Goal: Use online tool/utility: Utilize a website feature to perform a specific function

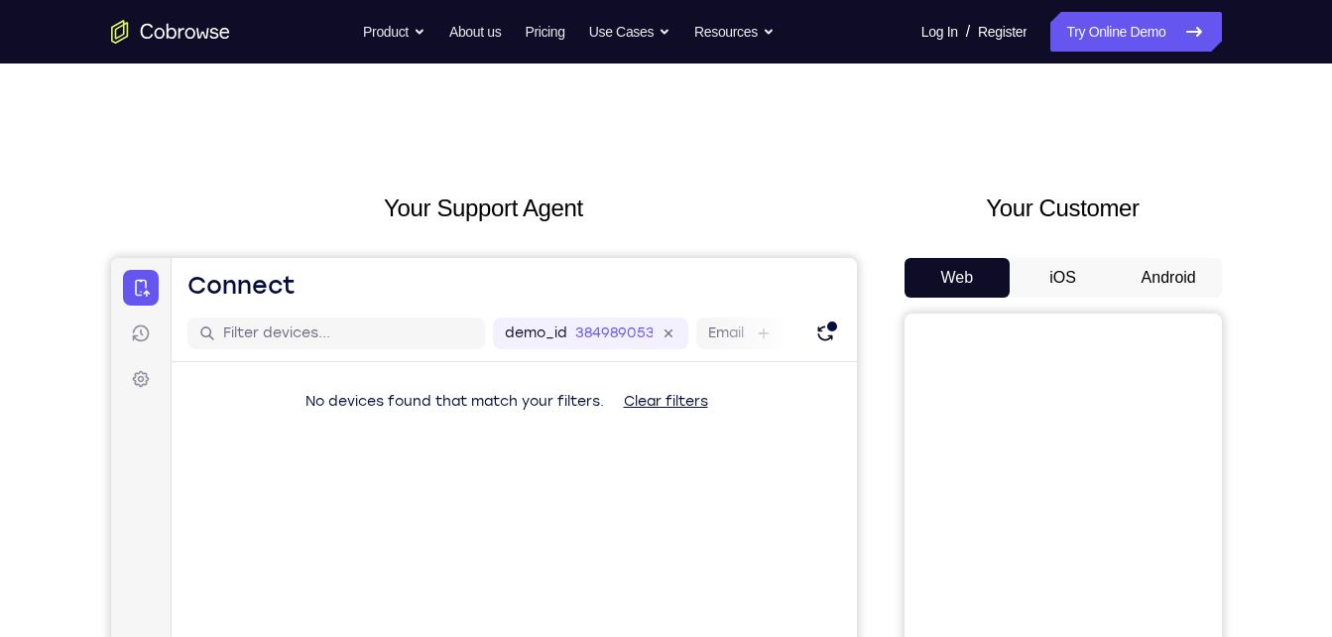
click at [1170, 267] on button "Android" at bounding box center [1169, 278] width 106 height 40
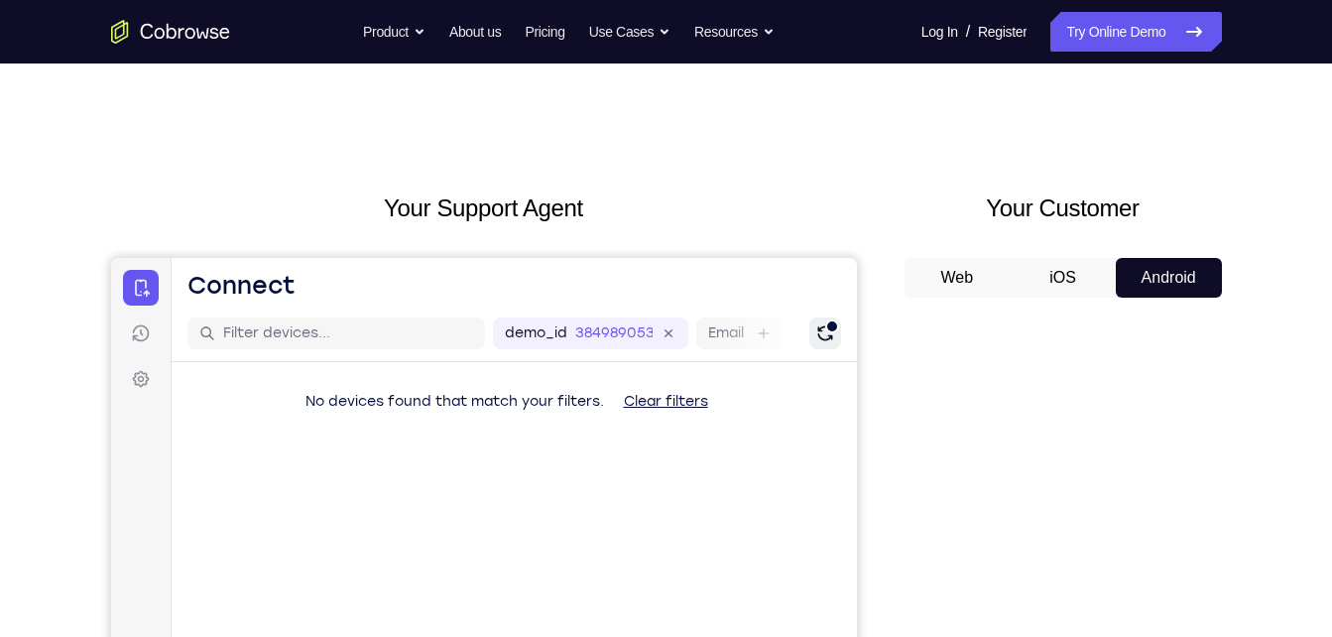
click at [839, 331] on button "Refresh" at bounding box center [824, 333] width 32 height 32
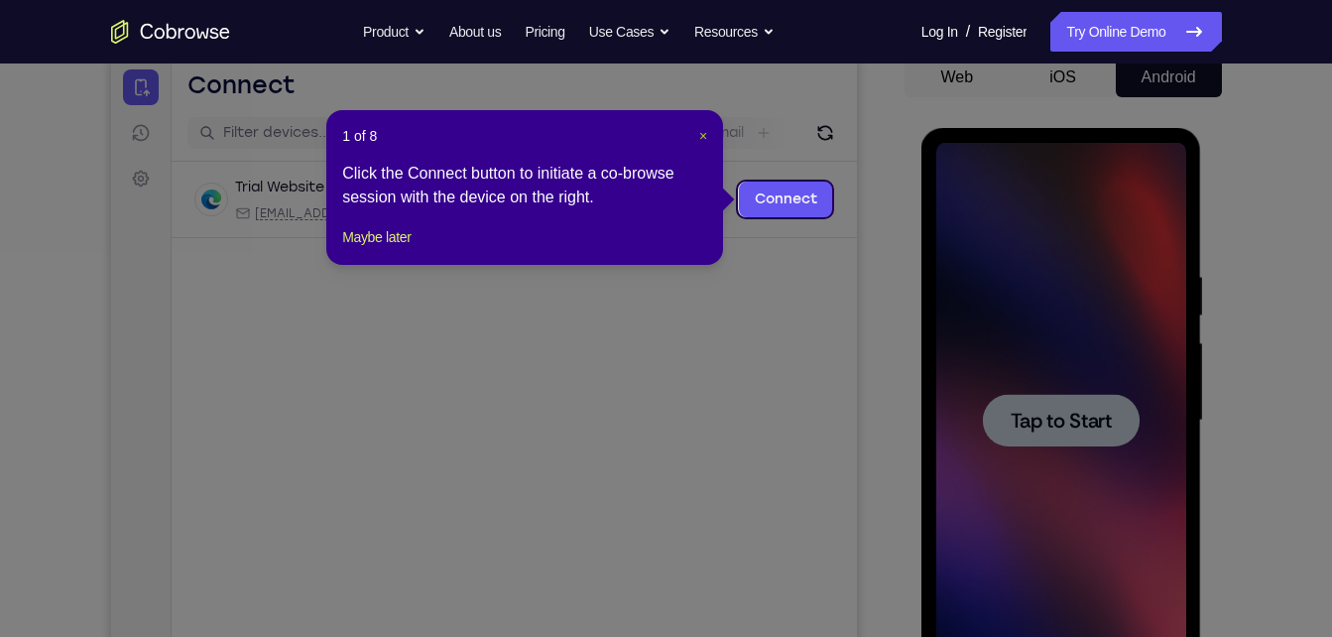
click at [704, 140] on span "×" at bounding box center [703, 136] width 8 height 16
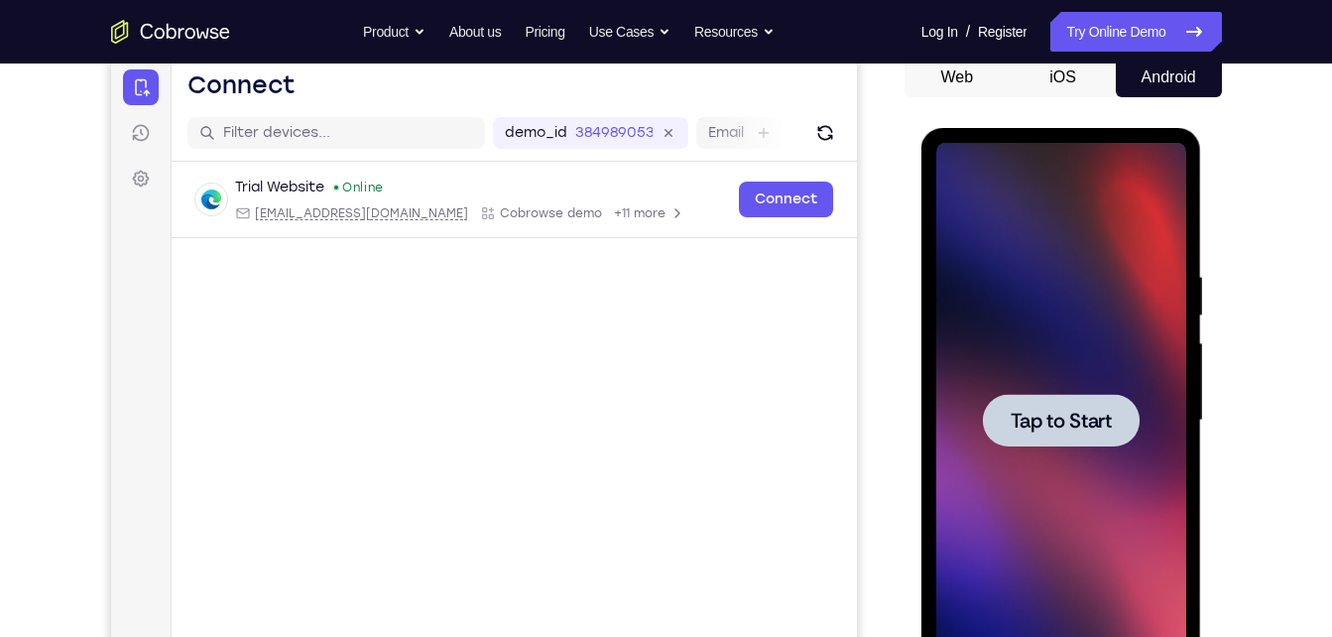
click at [1097, 336] on div at bounding box center [1061, 420] width 250 height 555
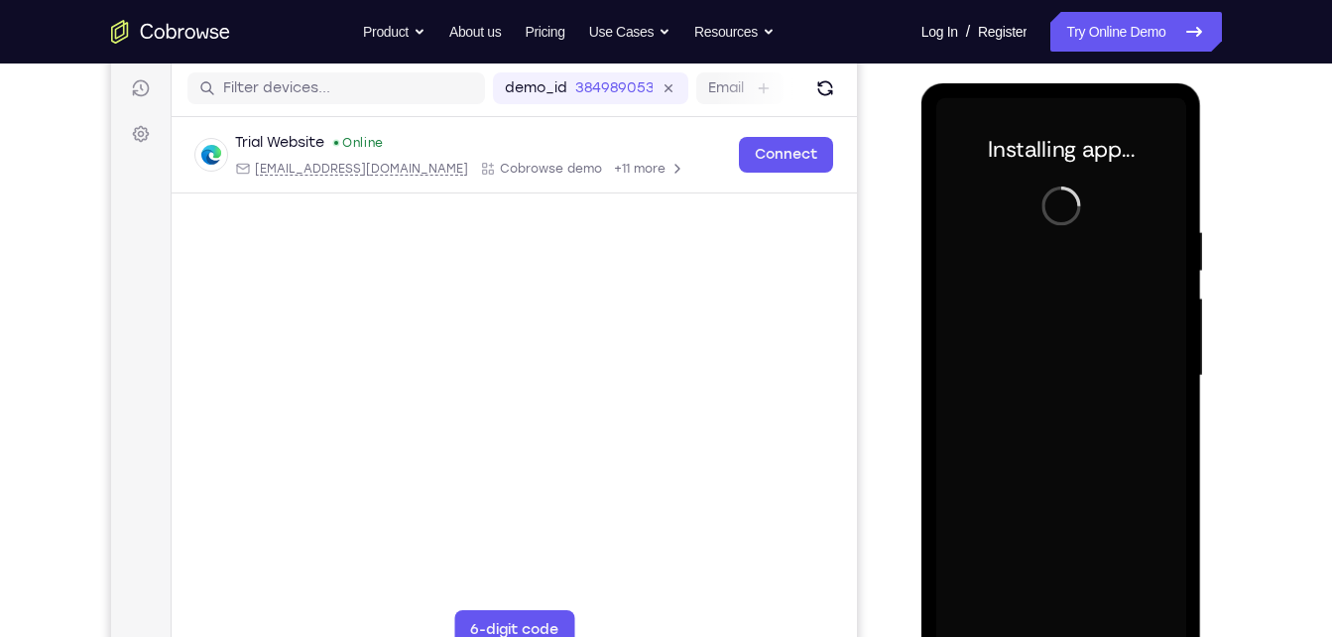
scroll to position [282, 0]
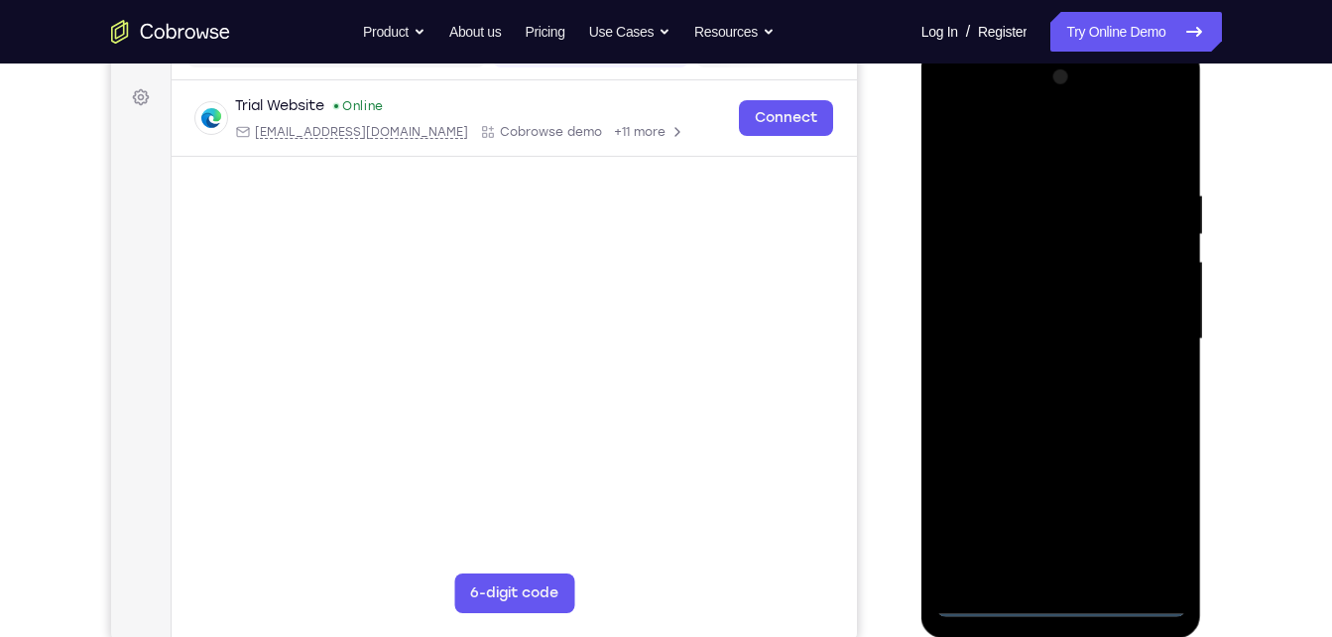
click at [1052, 604] on div at bounding box center [1061, 338] width 250 height 555
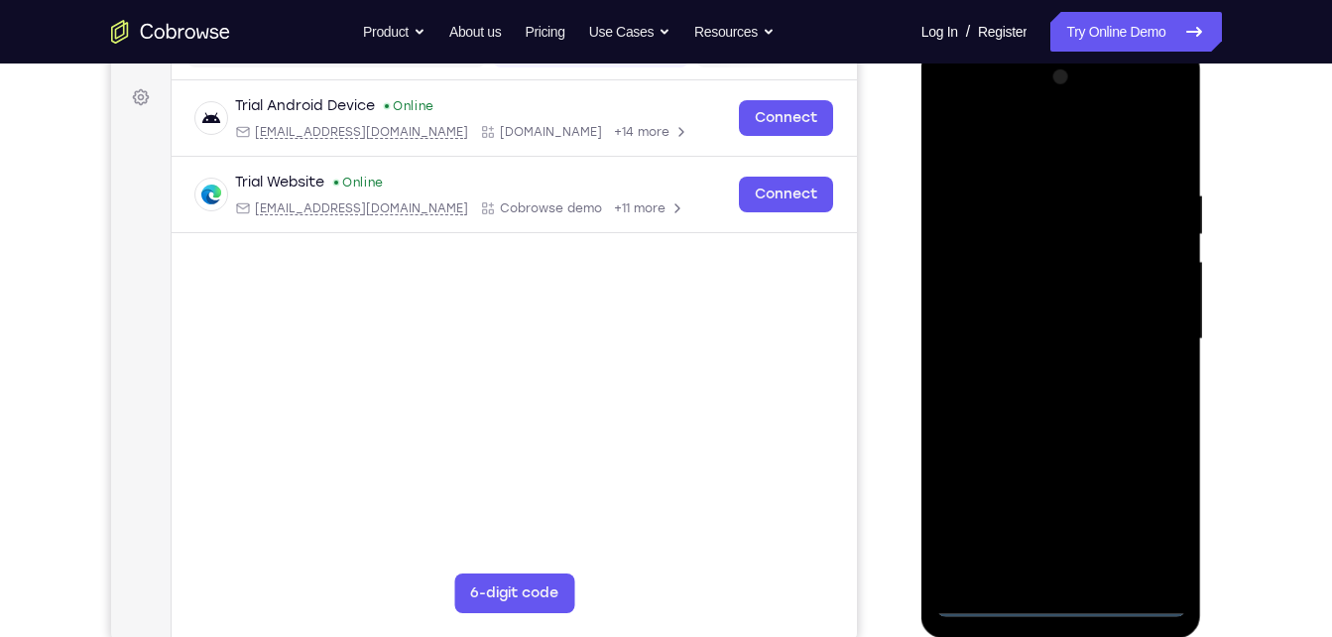
click at [1133, 512] on div at bounding box center [1061, 338] width 250 height 555
click at [1006, 147] on div at bounding box center [1061, 338] width 250 height 555
click at [1144, 333] on div at bounding box center [1061, 338] width 250 height 555
click at [1031, 379] on div at bounding box center [1061, 338] width 250 height 555
click at [1034, 319] on div at bounding box center [1061, 338] width 250 height 555
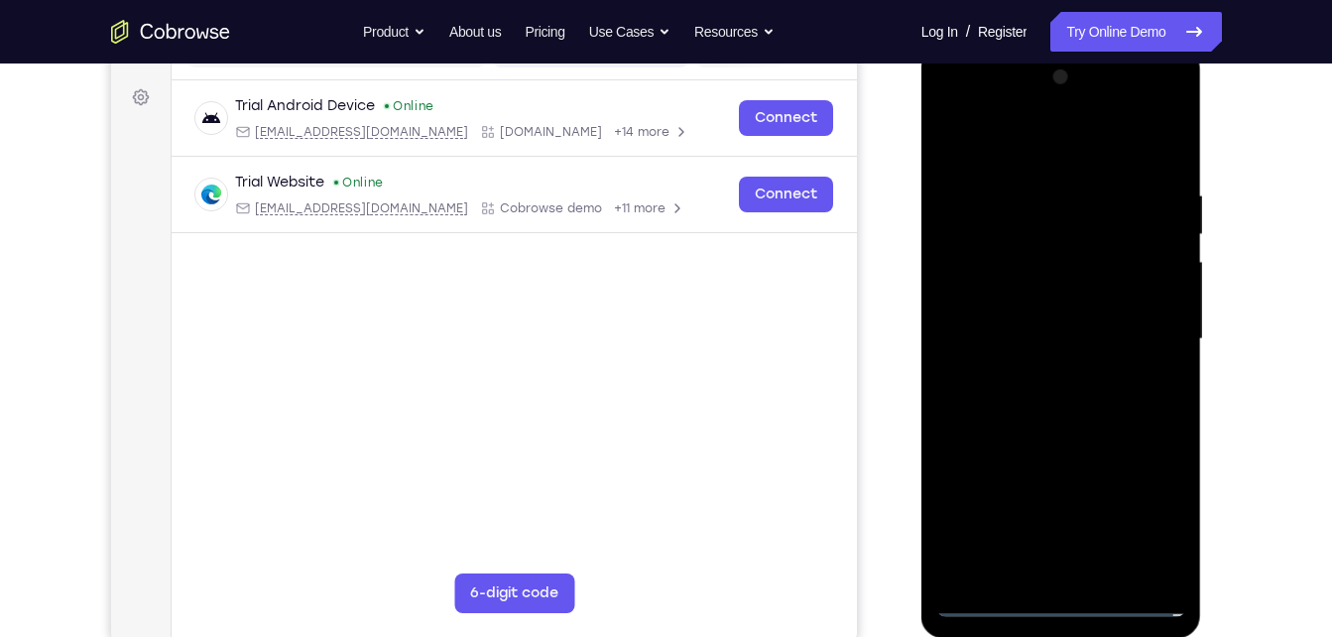
click at [1026, 297] on div at bounding box center [1061, 338] width 250 height 555
click at [1018, 341] on div at bounding box center [1061, 338] width 250 height 555
click at [1044, 391] on div at bounding box center [1061, 338] width 250 height 555
click at [1037, 415] on div at bounding box center [1061, 338] width 250 height 555
click at [1039, 409] on div at bounding box center [1061, 338] width 250 height 555
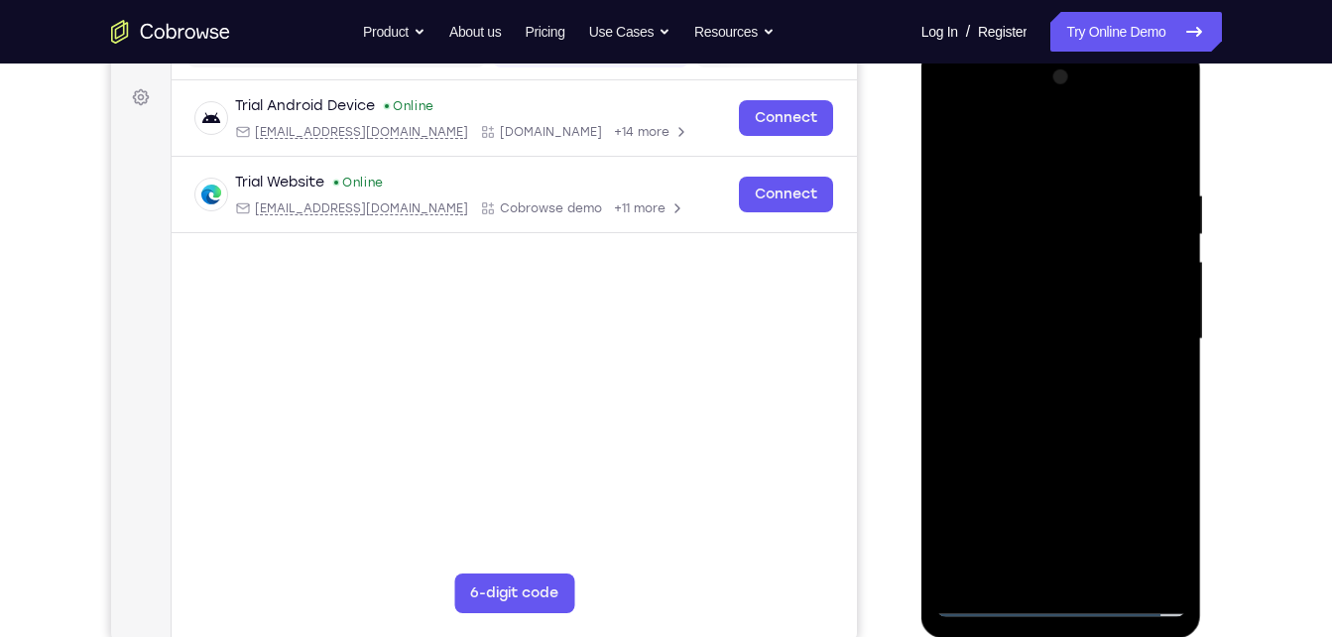
click at [1039, 400] on div at bounding box center [1061, 338] width 250 height 555
click at [1075, 417] on div at bounding box center [1061, 338] width 250 height 555
click at [1040, 197] on div at bounding box center [1061, 338] width 250 height 555
click at [1138, 573] on div at bounding box center [1061, 338] width 250 height 555
click at [1161, 147] on div at bounding box center [1061, 338] width 250 height 555
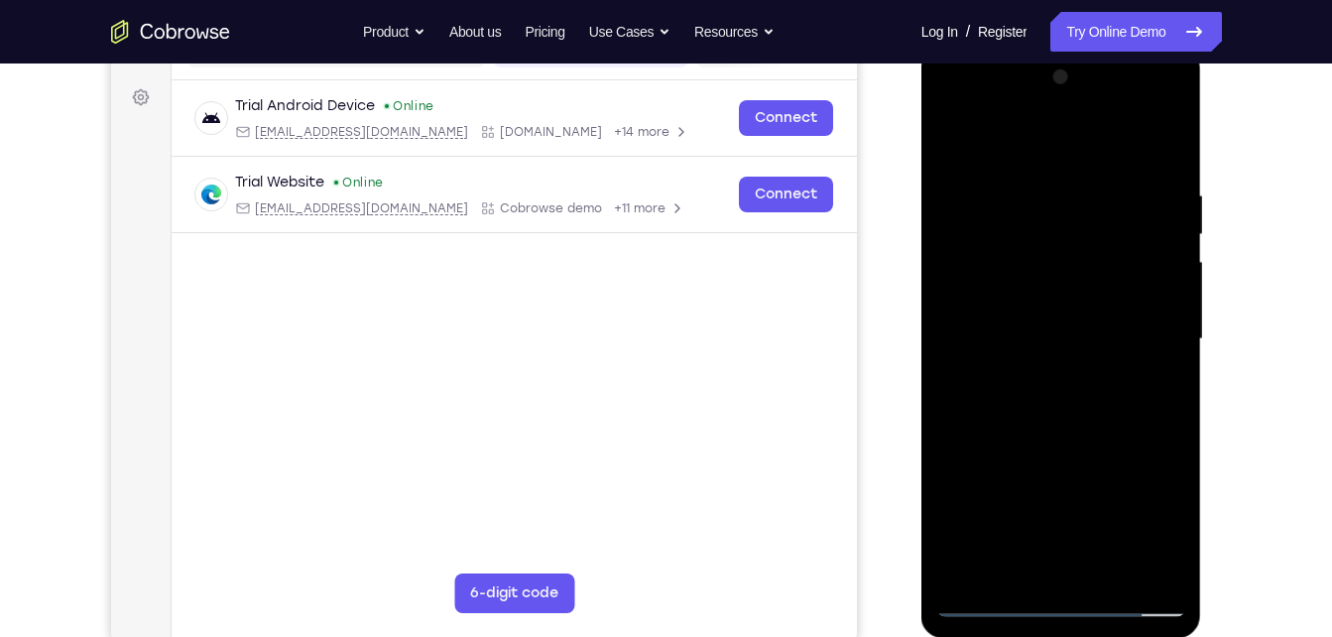
drag, startPoint x: 1155, startPoint y: 199, endPoint x: 950, endPoint y: 197, distance: 204.3
click at [950, 197] on div at bounding box center [1061, 338] width 250 height 555
click at [1109, 572] on div at bounding box center [1061, 338] width 250 height 555
click at [1047, 442] on div at bounding box center [1061, 338] width 250 height 555
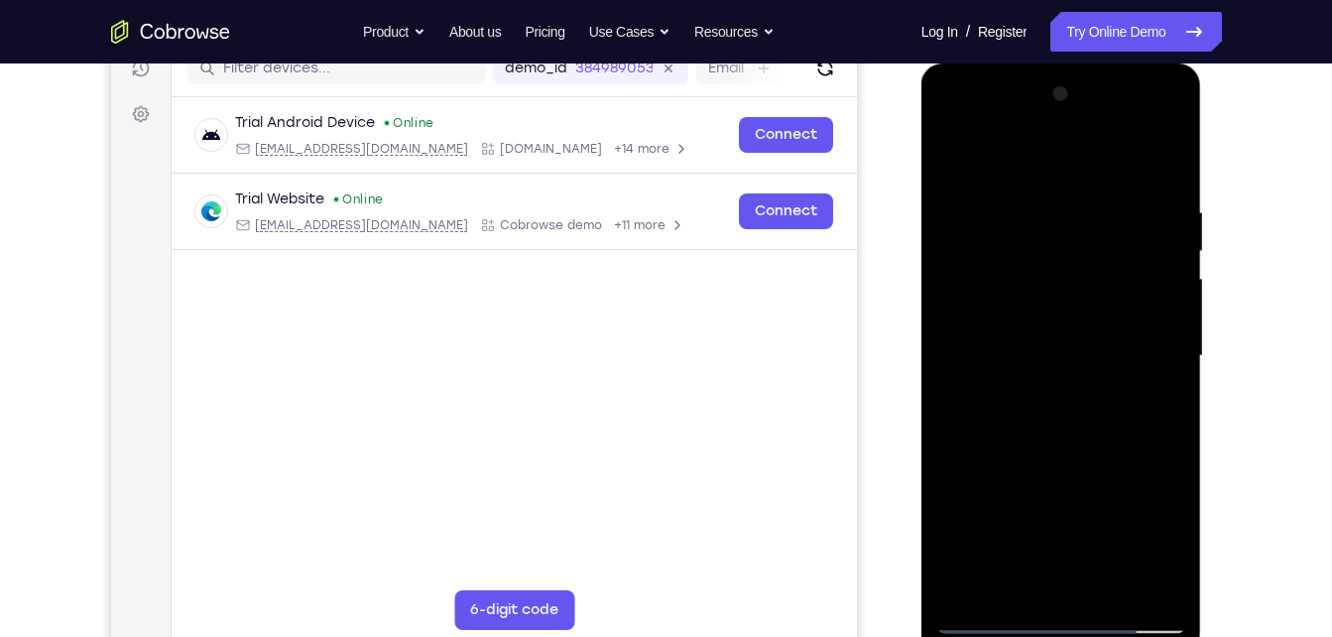
scroll to position [263, 0]
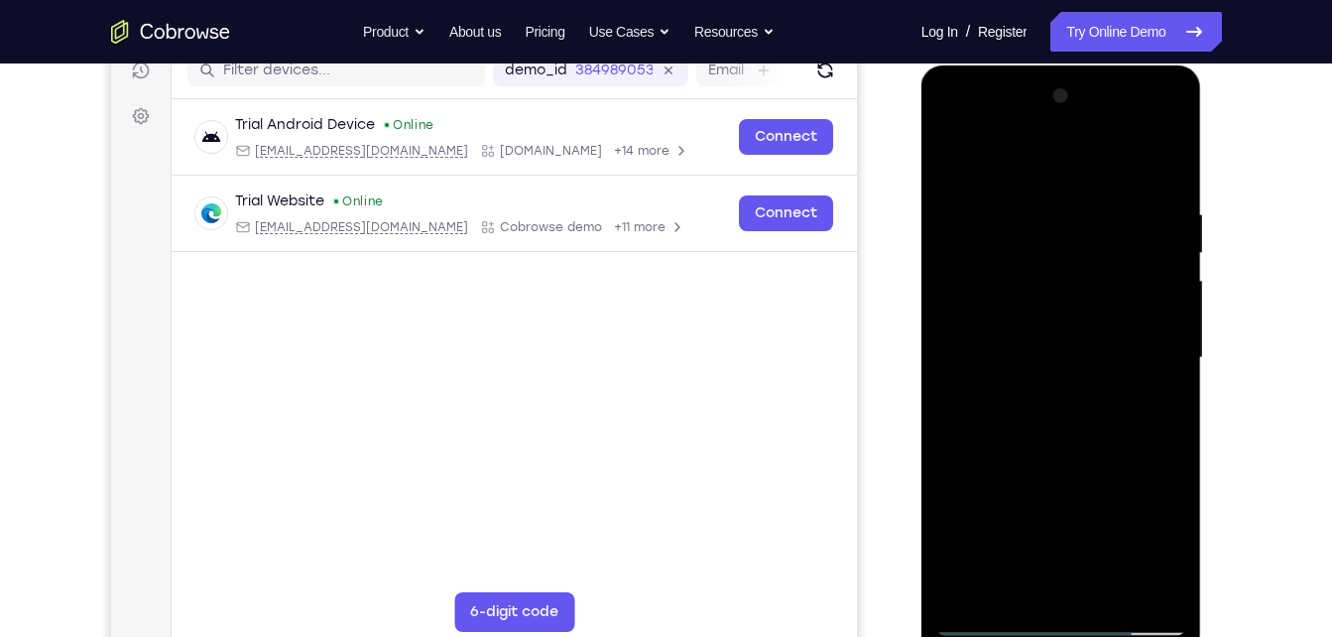
click at [1044, 419] on div at bounding box center [1061, 357] width 250 height 555
click at [1011, 152] on div at bounding box center [1061, 357] width 250 height 555
click at [1149, 393] on div at bounding box center [1061, 357] width 250 height 555
click at [946, 124] on div at bounding box center [1061, 357] width 250 height 555
click at [1030, 293] on div at bounding box center [1061, 357] width 250 height 555
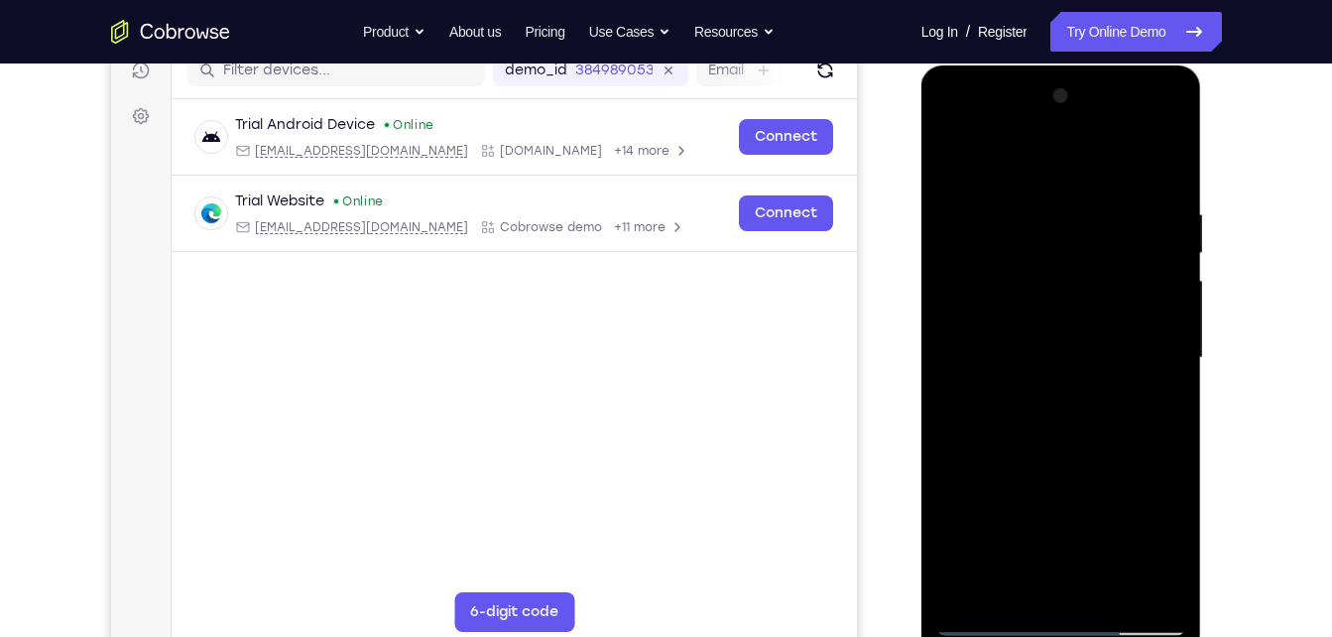
click at [1023, 365] on div at bounding box center [1061, 357] width 250 height 555
click at [1017, 342] on div at bounding box center [1061, 357] width 250 height 555
click at [1017, 377] on div at bounding box center [1061, 357] width 250 height 555
drag, startPoint x: 1027, startPoint y: 478, endPoint x: 1040, endPoint y: 342, distance: 136.6
click at [1040, 342] on div at bounding box center [1061, 357] width 250 height 555
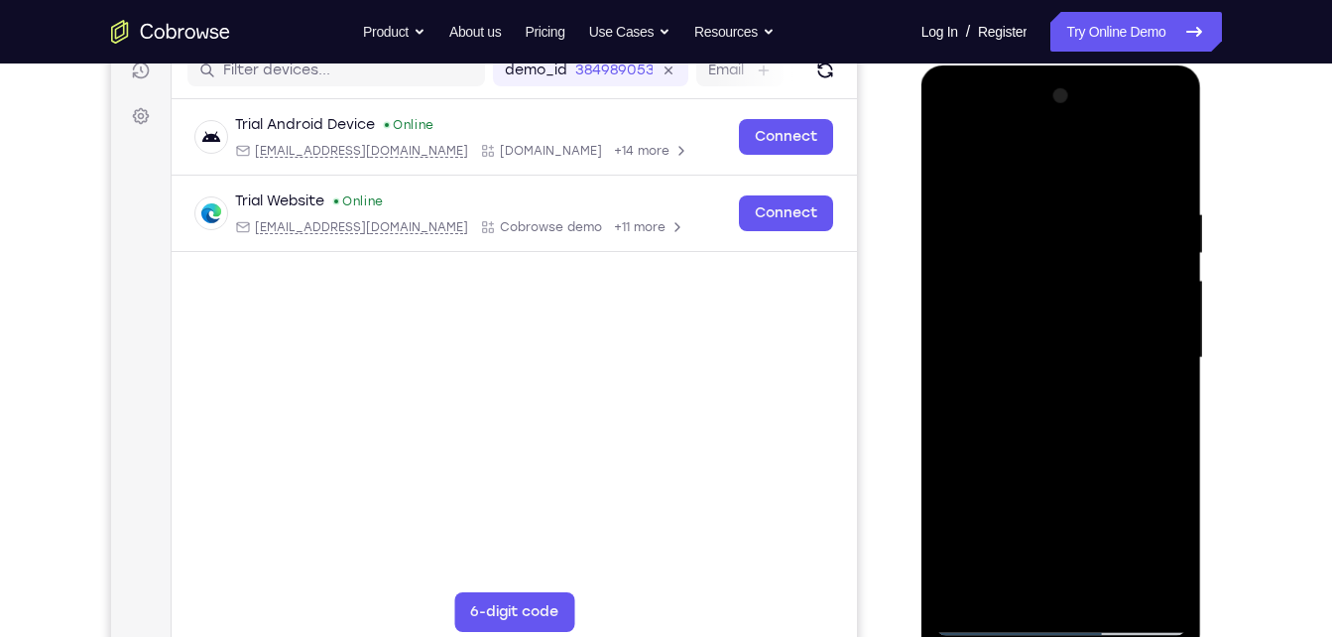
drag, startPoint x: 1052, startPoint y: 469, endPoint x: 1075, endPoint y: 403, distance: 70.3
click at [1075, 403] on div at bounding box center [1061, 357] width 250 height 555
click at [1123, 587] on div at bounding box center [1061, 357] width 250 height 555
click at [1129, 183] on div at bounding box center [1061, 357] width 250 height 555
click at [960, 156] on div at bounding box center [1061, 357] width 250 height 555
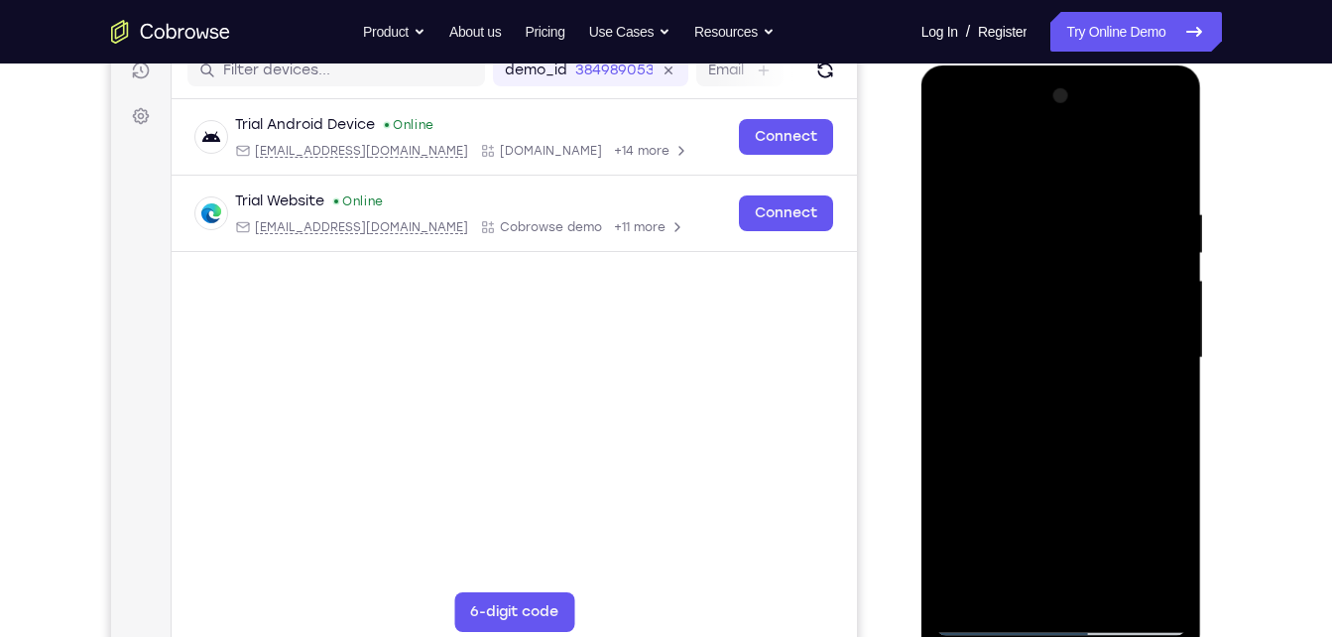
drag, startPoint x: 1056, startPoint y: 511, endPoint x: 1118, endPoint y: 290, distance: 229.6
click at [1118, 290] on div at bounding box center [1061, 357] width 250 height 555
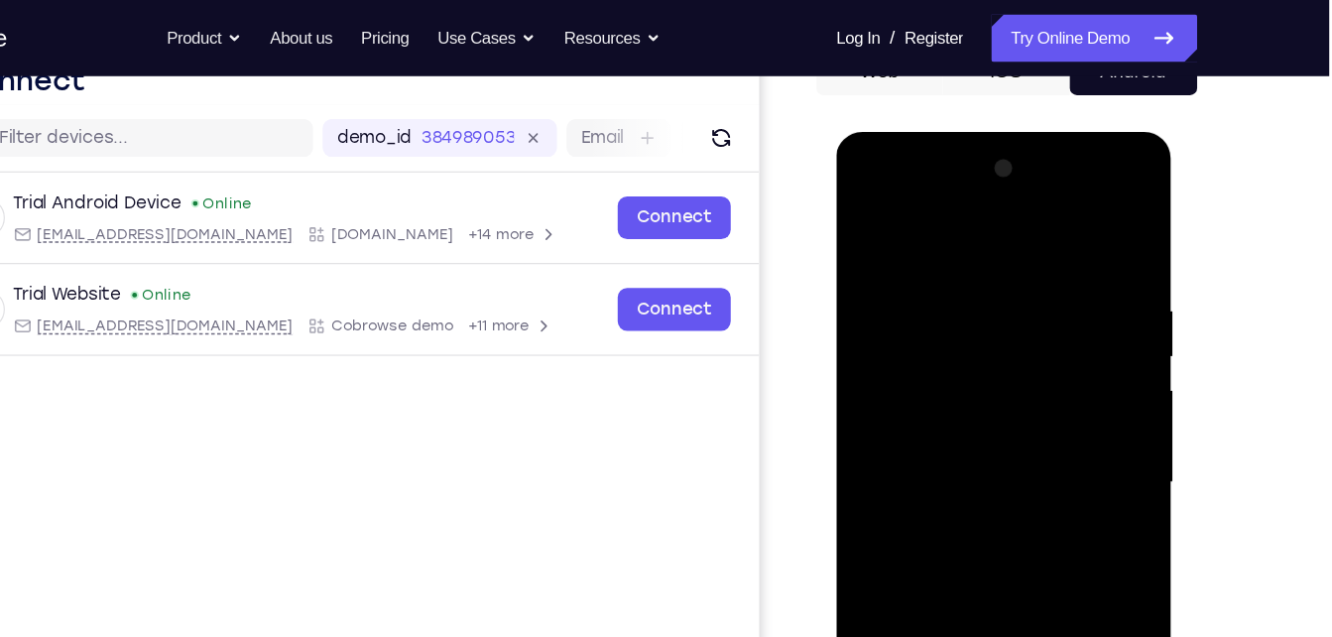
scroll to position [215, 0]
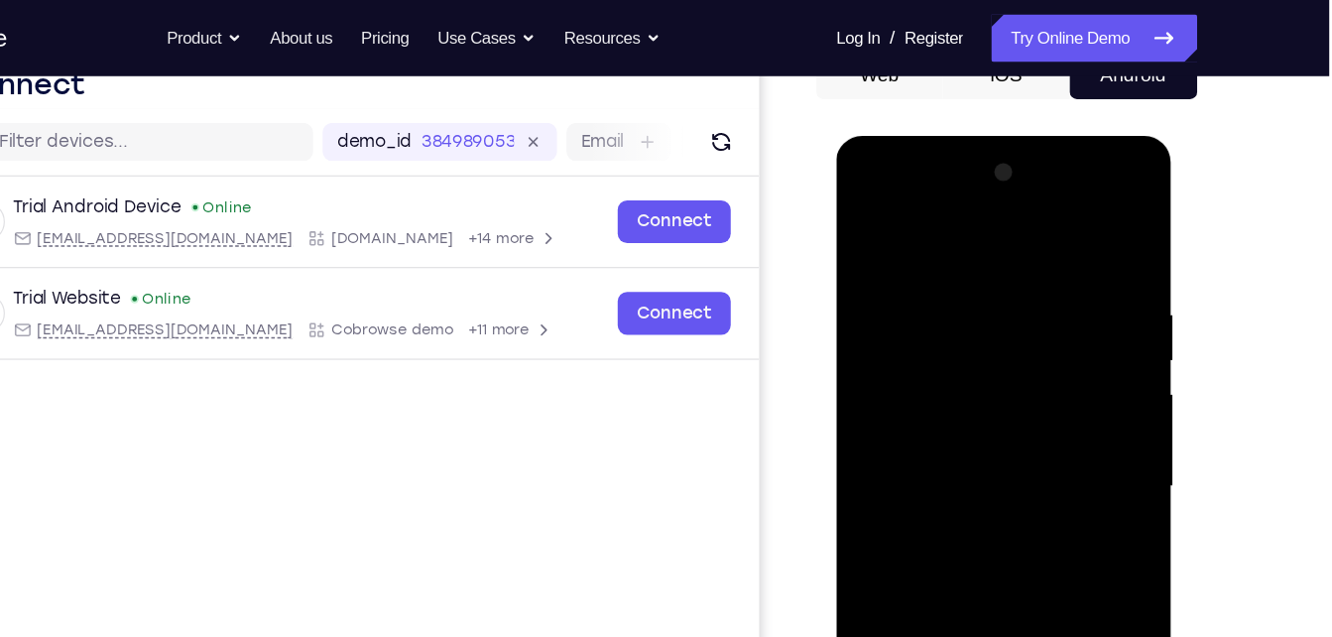
drag, startPoint x: 976, startPoint y: 268, endPoint x: 984, endPoint y: 447, distance: 179.7
click at [984, 447] on div at bounding box center [976, 427] width 250 height 555
click at [1080, 189] on div at bounding box center [976, 427] width 250 height 555
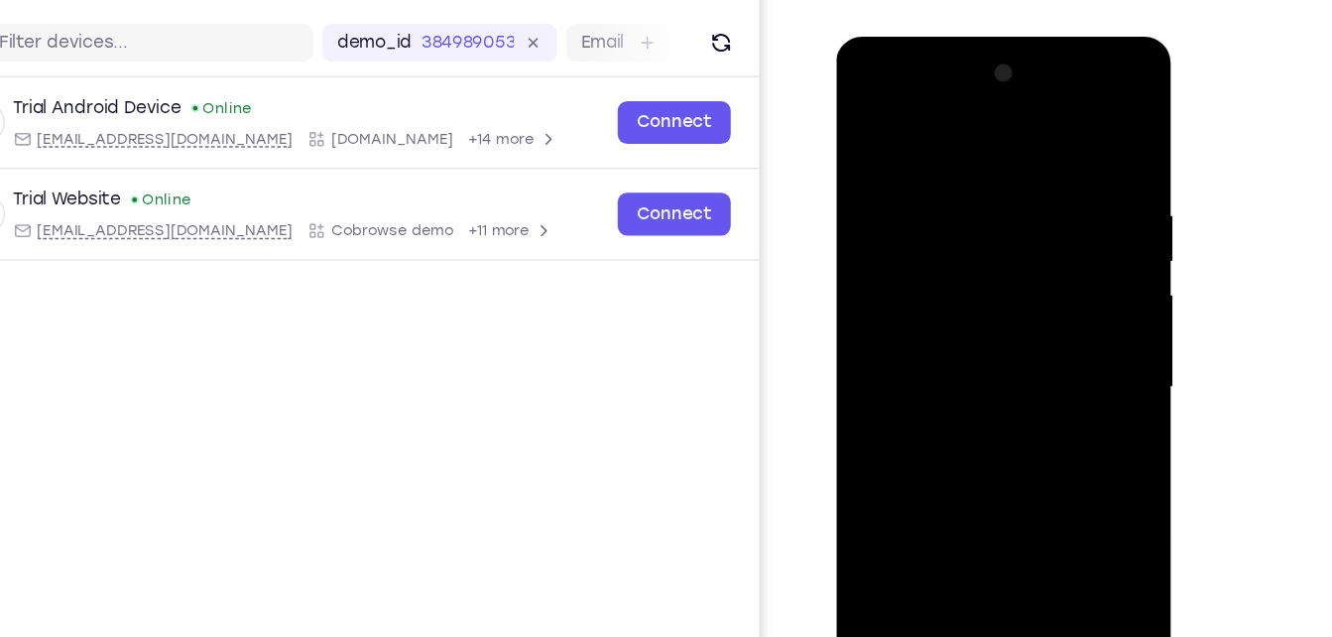
click at [1026, 477] on div at bounding box center [976, 329] width 250 height 555
click at [942, 143] on div at bounding box center [976, 329] width 250 height 555
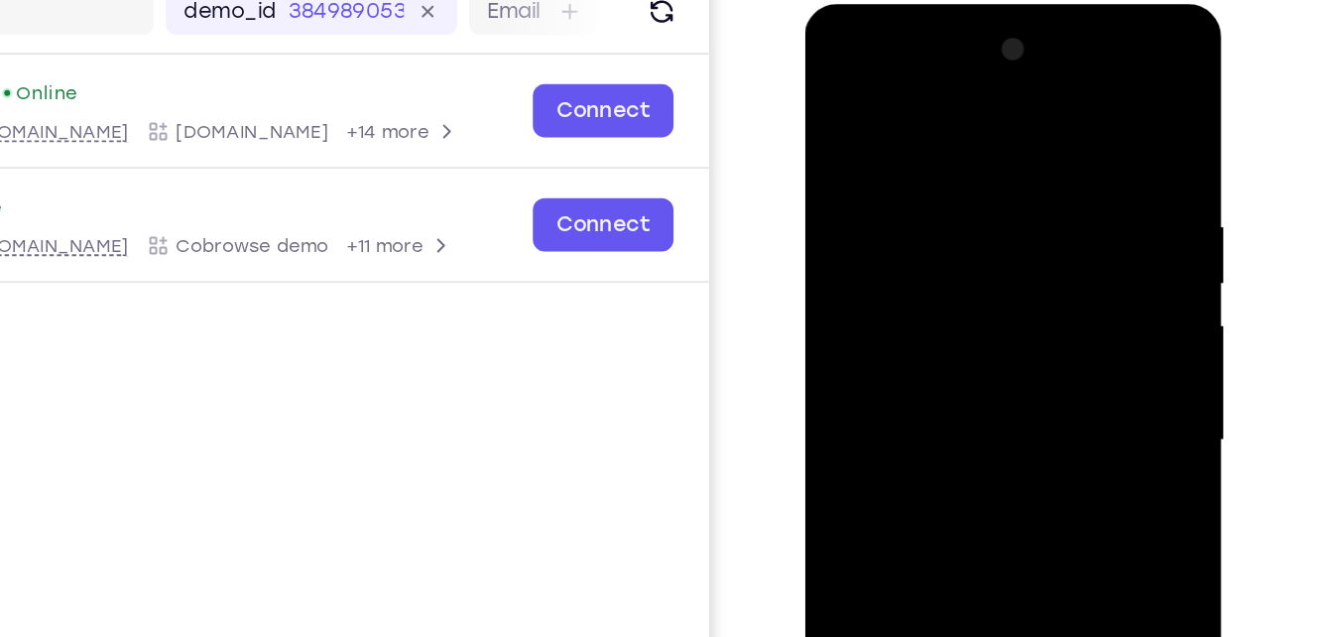
click at [919, 62] on div at bounding box center [945, 296] width 250 height 555
click at [937, 113] on div at bounding box center [945, 296] width 250 height 555
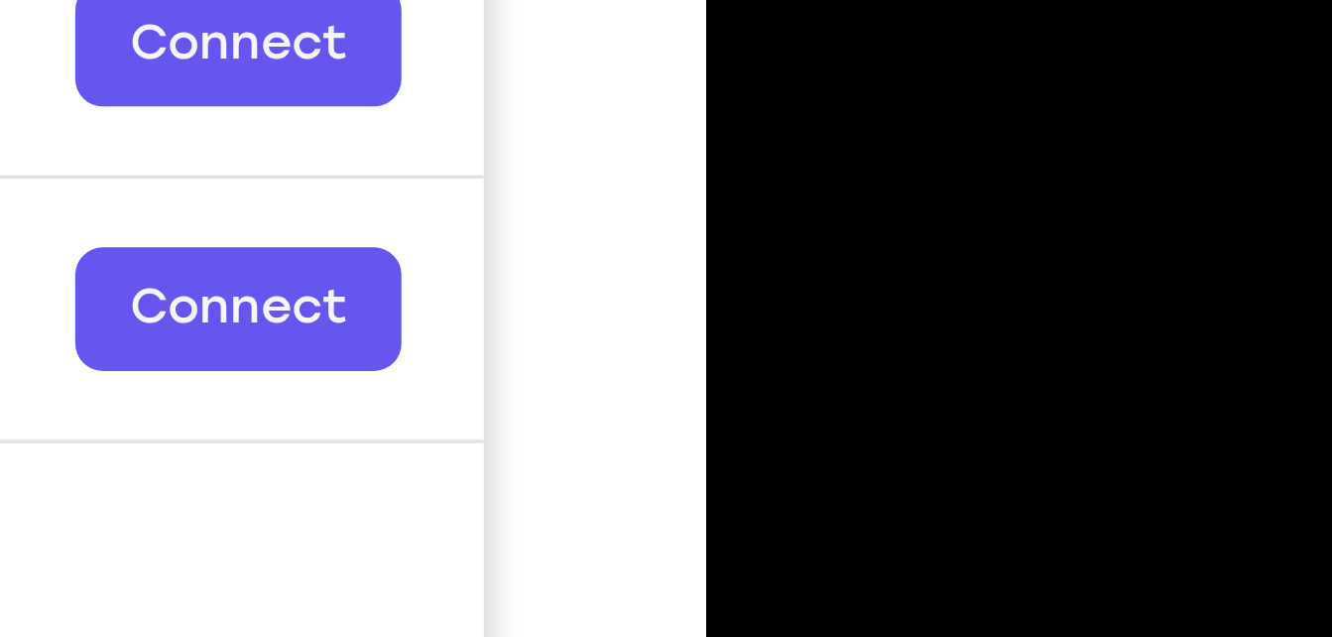
click at [756, 0] on div at bounding box center [847, 90] width 250 height 555
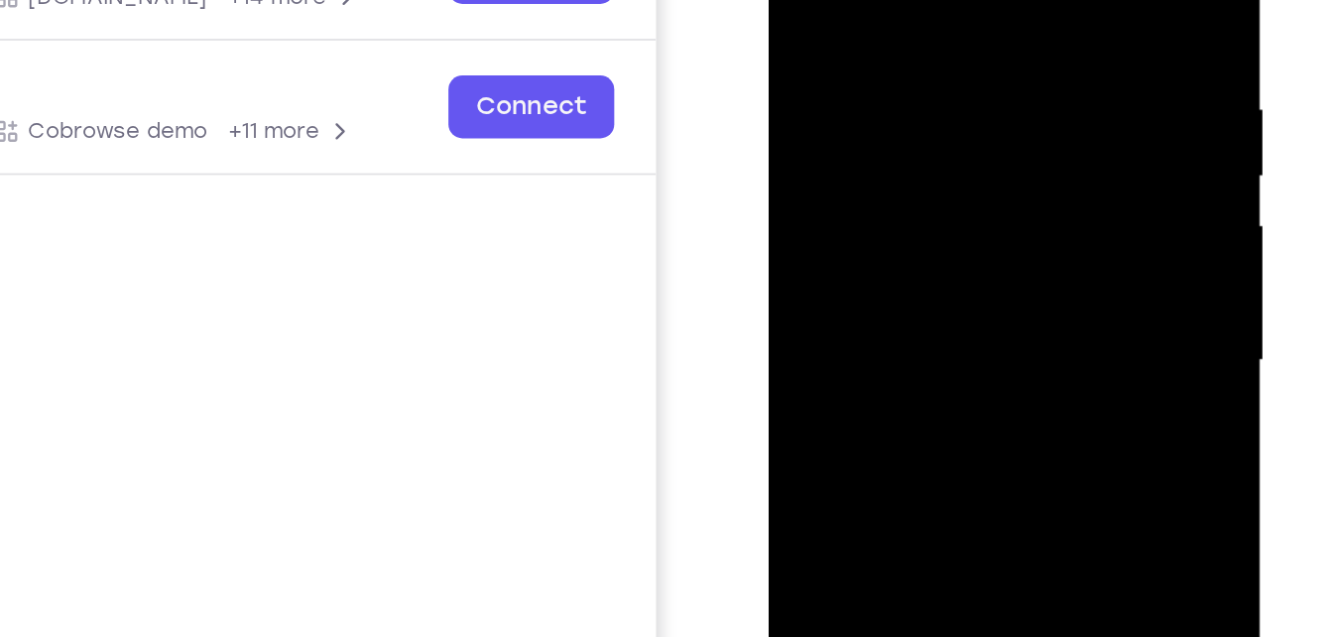
click at [881, 48] on div at bounding box center [910, 139] width 250 height 555
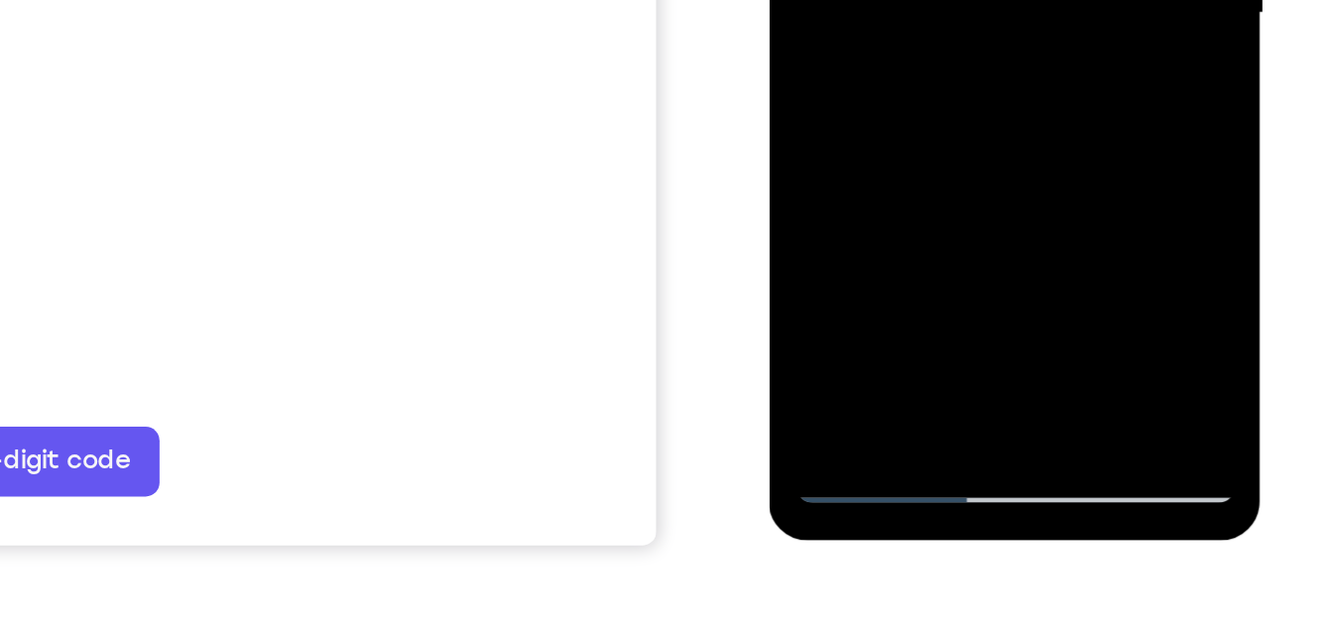
scroll to position [337, 0]
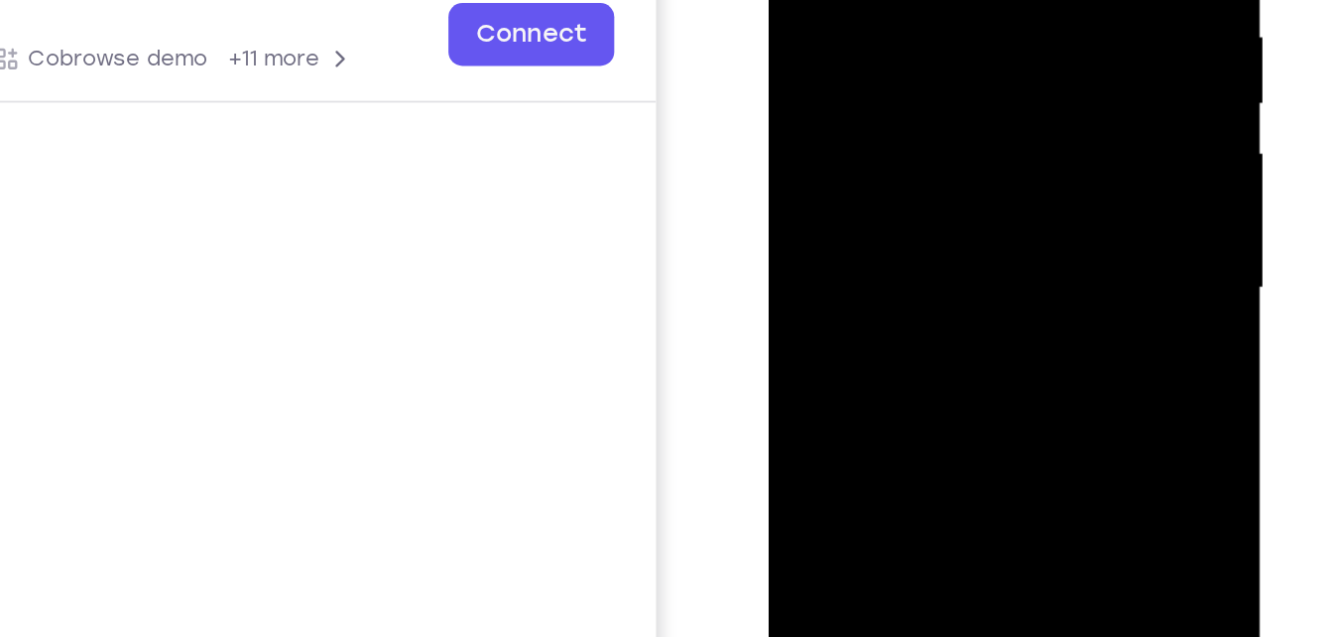
drag, startPoint x: 928, startPoint y: 98, endPoint x: 942, endPoint y: 54, distance: 46.7
click at [942, 54] on div at bounding box center [910, 67] width 250 height 555
click at [827, 12] on div at bounding box center [910, 67] width 250 height 555
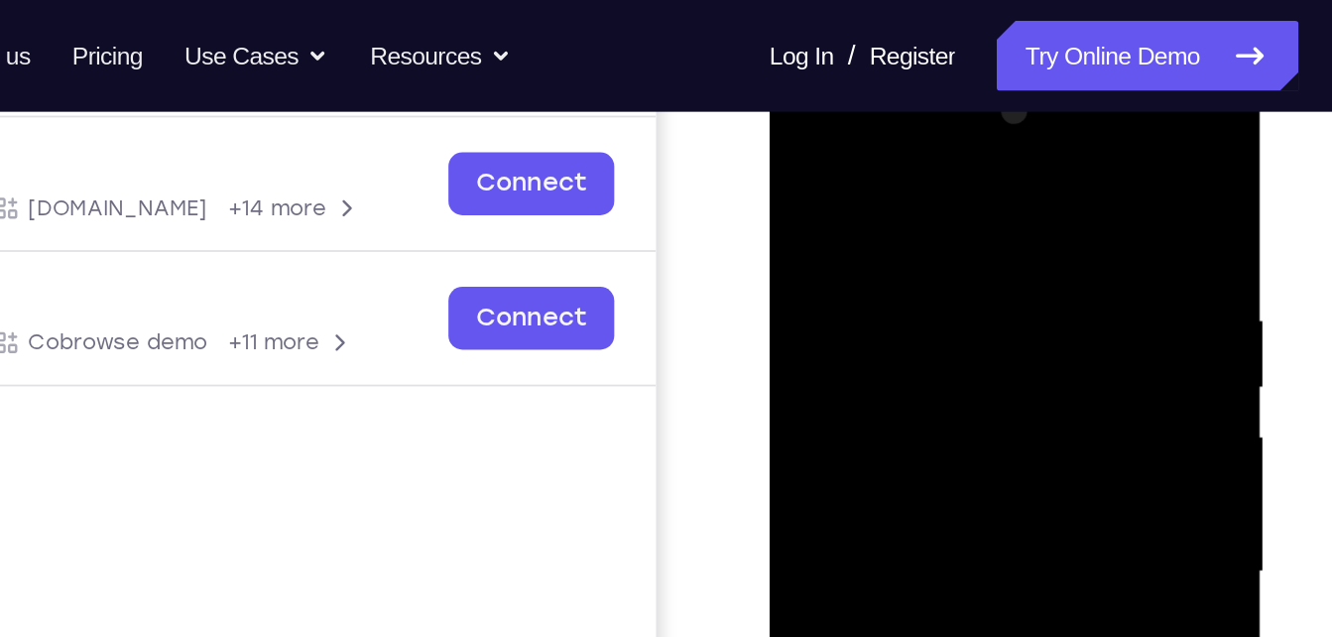
scroll to position [294, 0]
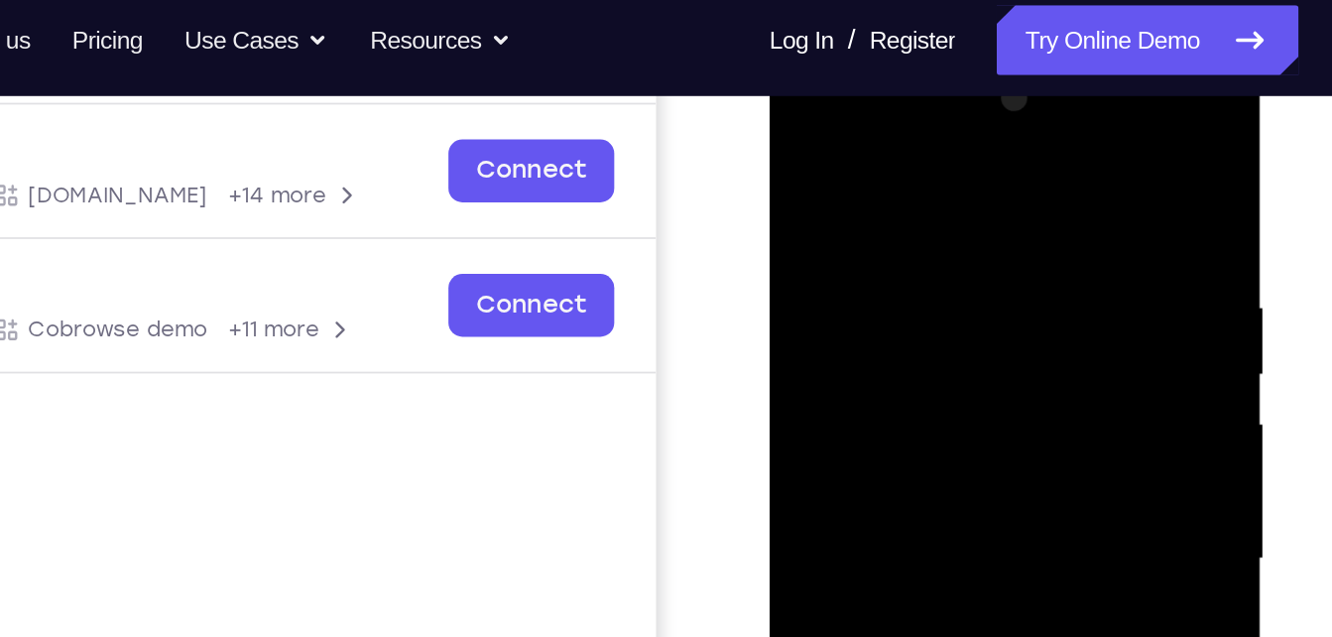
click at [1013, 104] on div at bounding box center [910, 337] width 250 height 555
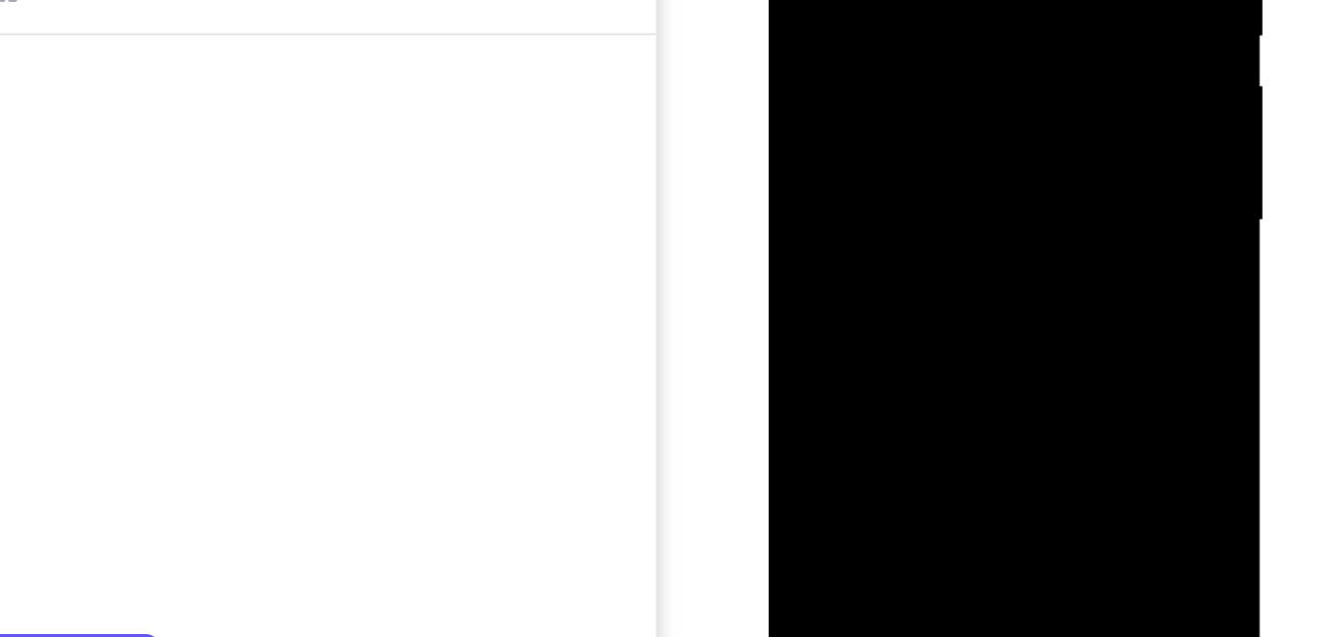
click at [939, 140] on div at bounding box center [910, -1] width 250 height 555
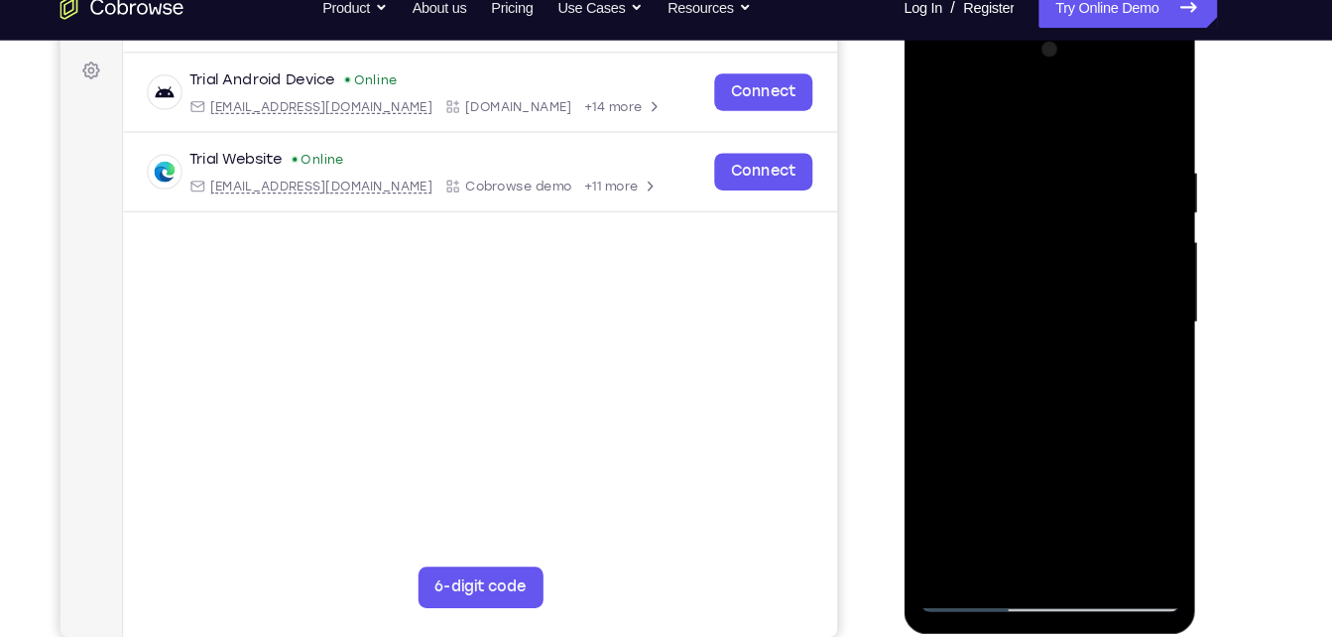
scroll to position [298, 0]
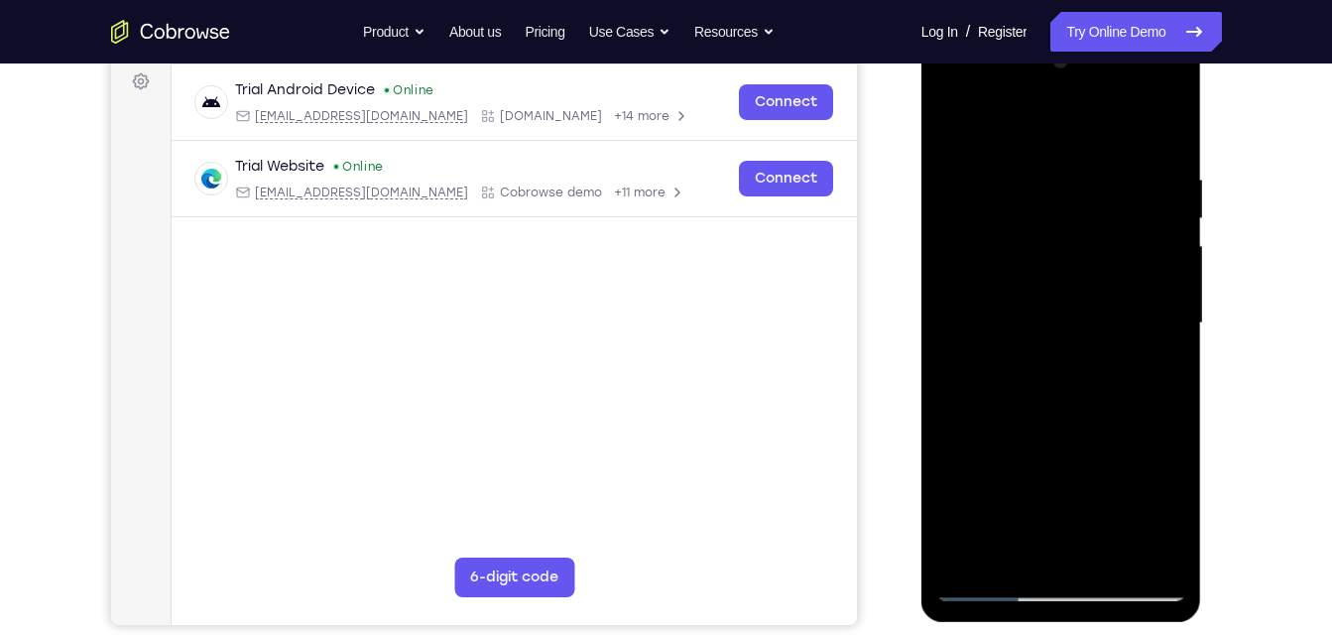
click at [1149, 121] on div at bounding box center [1061, 323] width 250 height 555
drag, startPoint x: 1043, startPoint y: 306, endPoint x: 1077, endPoint y: 164, distance: 146.8
click at [1077, 164] on div at bounding box center [1061, 323] width 250 height 555
click at [952, 128] on div at bounding box center [1061, 323] width 250 height 555
drag, startPoint x: 1148, startPoint y: 288, endPoint x: 879, endPoint y: 285, distance: 268.8
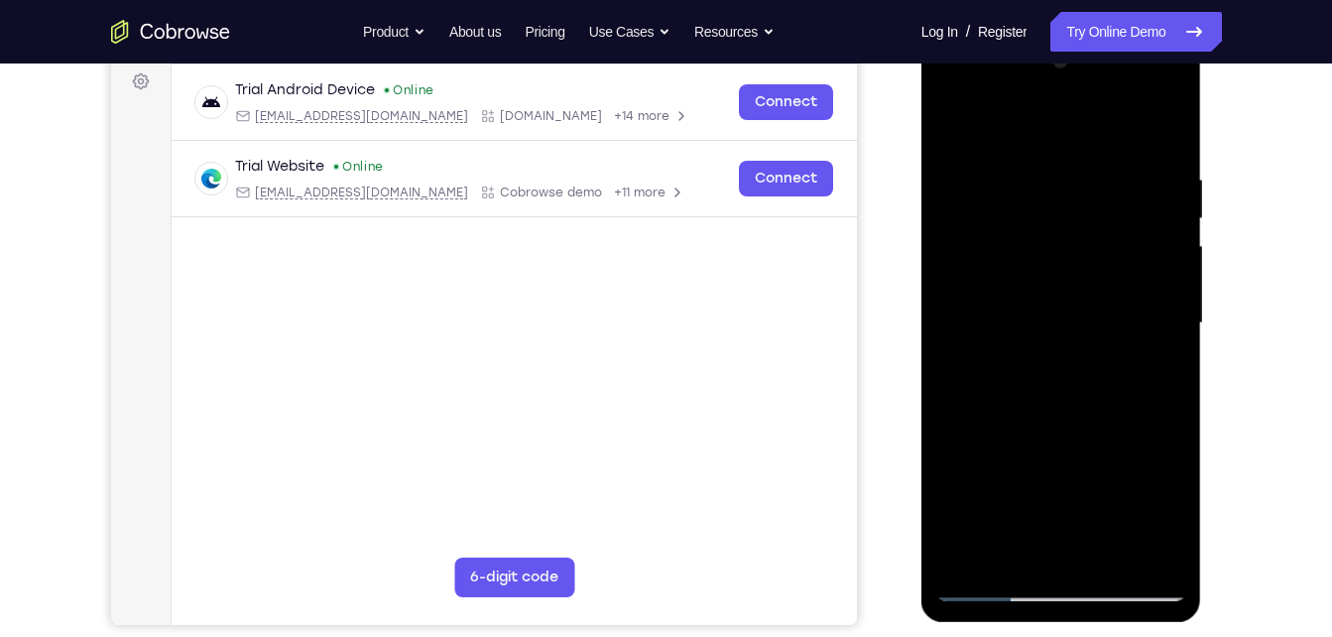
click at [921, 285] on html "Online web based iOS Simulators and Android Emulators. Run iPhone, iPad, Mobile…" at bounding box center [1062, 328] width 283 height 595
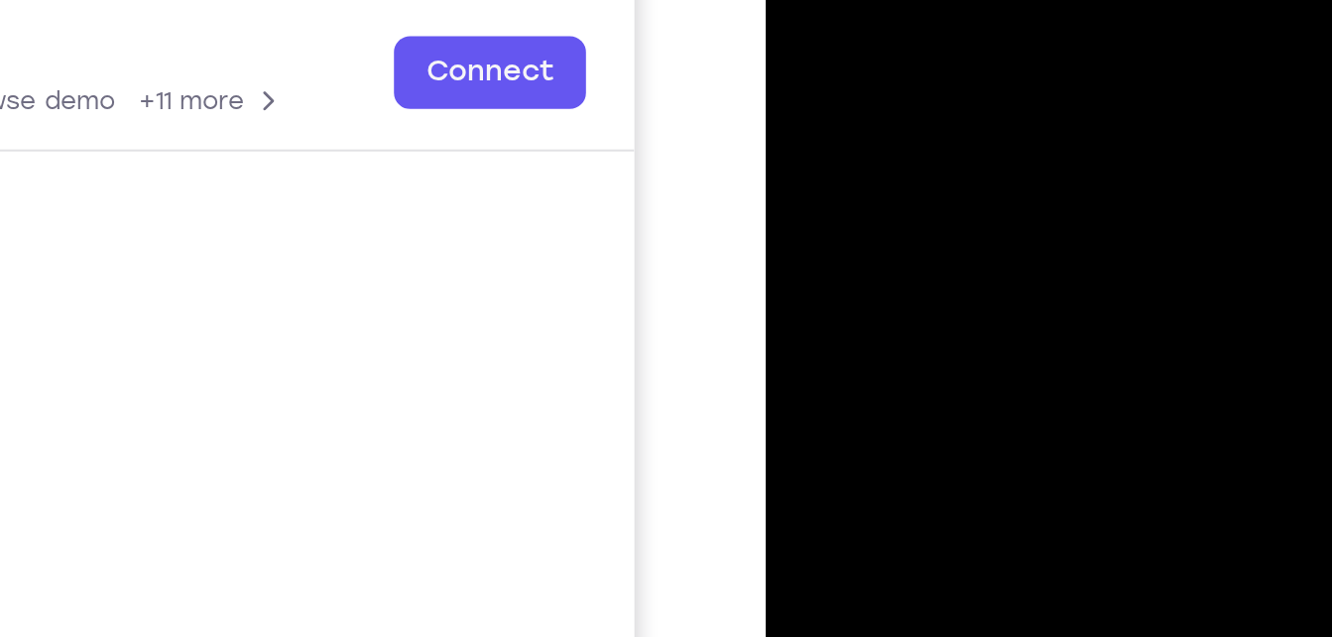
drag, startPoint x: 1019, startPoint y: 20, endPoint x: 889, endPoint y: 15, distance: 130.0
click at [889, 15] on div at bounding box center [906, 64] width 250 height 555
drag, startPoint x: 889, startPoint y: 15, endPoint x: 988, endPoint y: 15, distance: 99.2
click at [988, 15] on div at bounding box center [906, 64] width 250 height 555
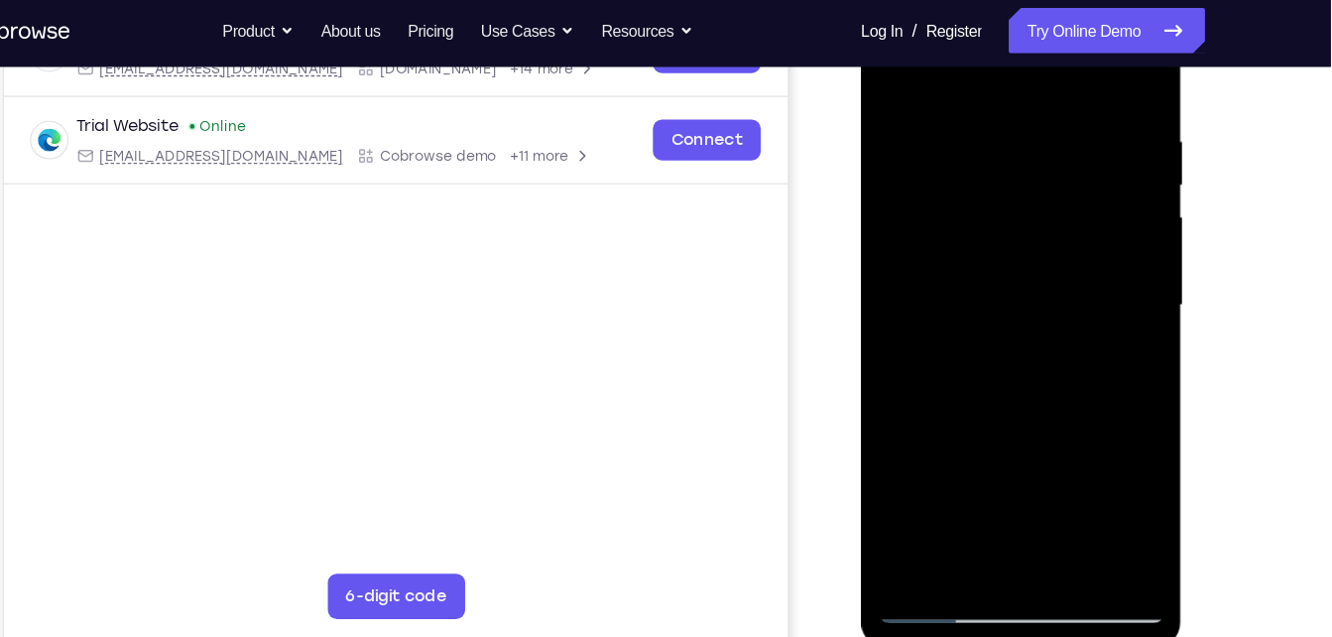
scroll to position [330, 0]
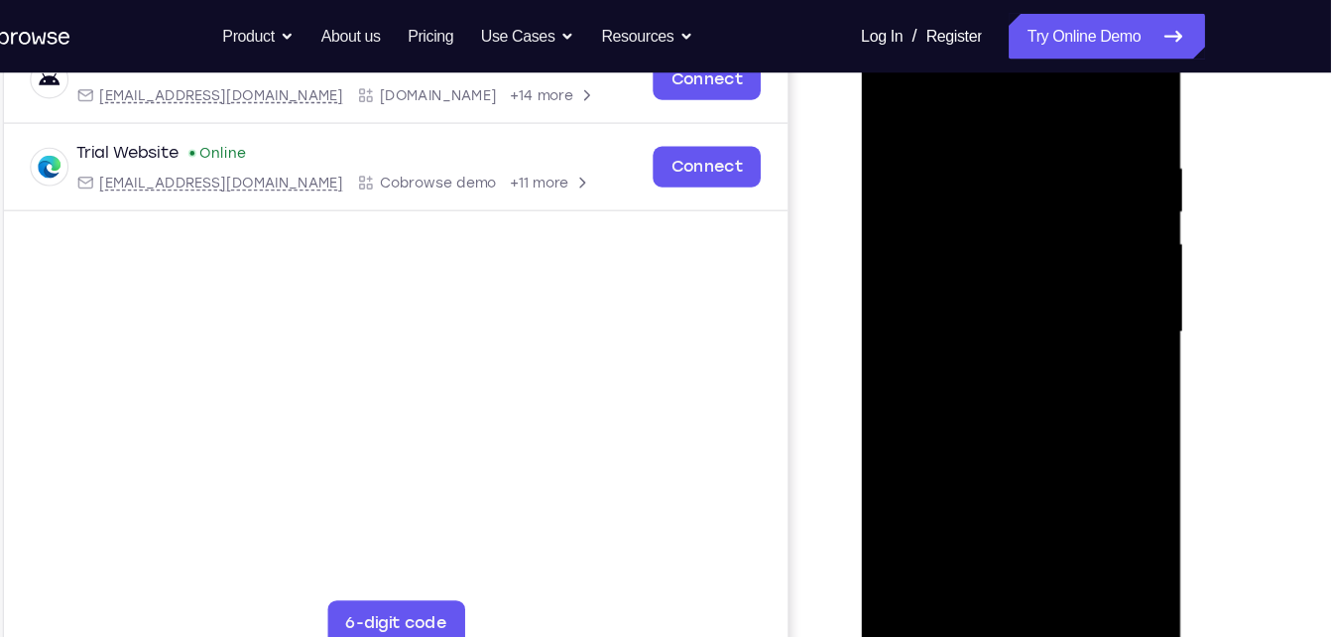
drag, startPoint x: 1072, startPoint y: 241, endPoint x: 867, endPoint y: 241, distance: 205.3
click at [867, 241] on div at bounding box center [1001, 293] width 281 height 591
drag, startPoint x: 1068, startPoint y: 202, endPoint x: 884, endPoint y: 213, distance: 184.8
click at [884, 213] on div at bounding box center [1001, 290] width 250 height 555
drag, startPoint x: 1055, startPoint y: 219, endPoint x: 900, endPoint y: 224, distance: 155.8
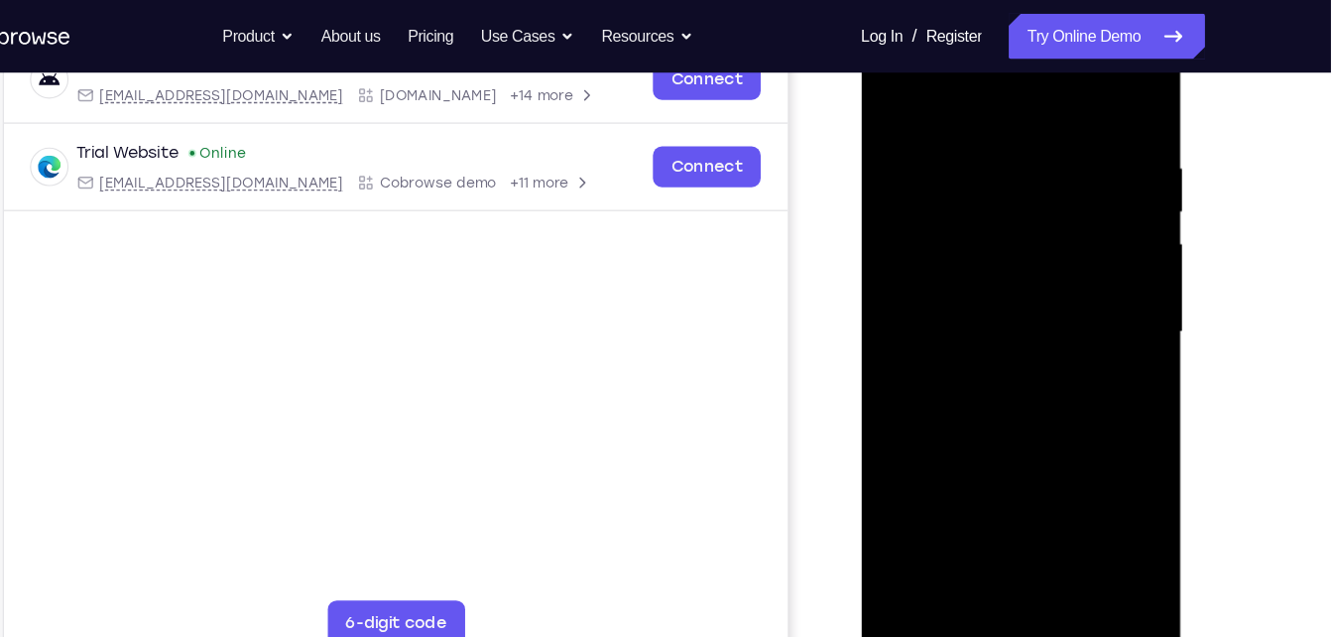
click at [900, 224] on div at bounding box center [1001, 290] width 250 height 555
drag, startPoint x: 1068, startPoint y: 254, endPoint x: 901, endPoint y: 232, distance: 169.0
click at [901, 232] on div at bounding box center [1001, 290] width 250 height 555
drag, startPoint x: 1092, startPoint y: 214, endPoint x: 875, endPoint y: 212, distance: 217.2
click at [876, 212] on div at bounding box center [1001, 290] width 250 height 555
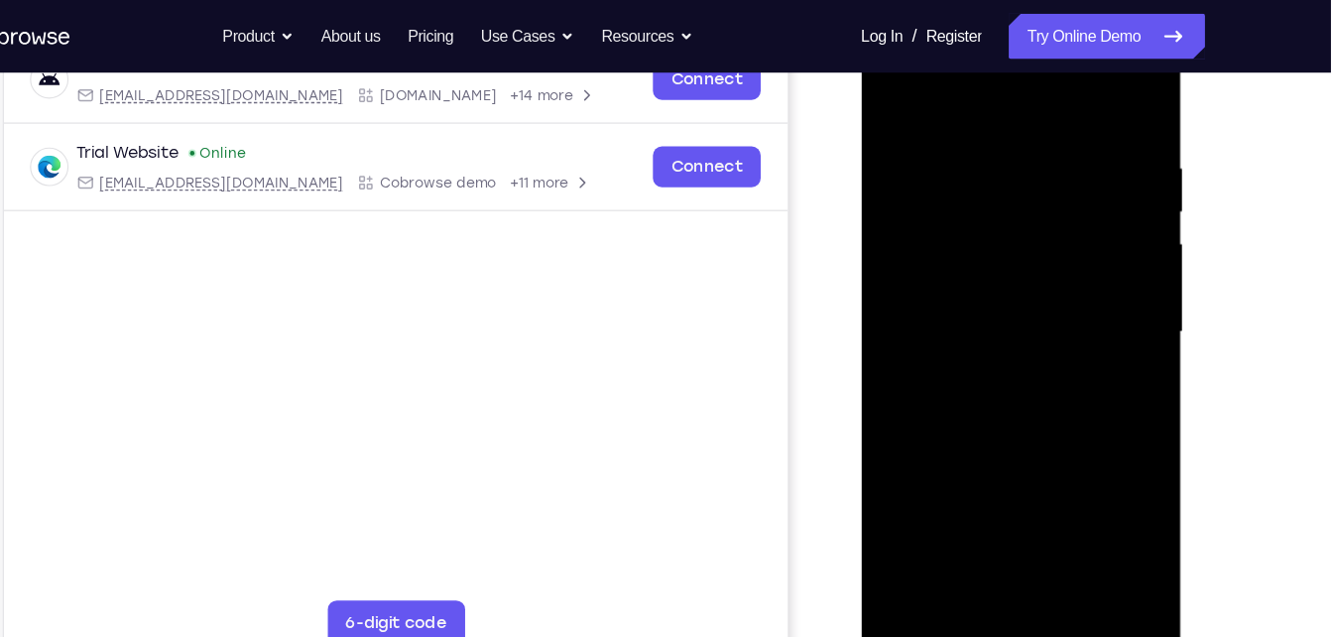
drag, startPoint x: 1072, startPoint y: 234, endPoint x: 844, endPoint y: 244, distance: 228.4
click at [861, 244] on html "Online web based iOS Simulators and Android Emulators. Run iPhone, iPad, Mobile…" at bounding box center [1002, 295] width 283 height 595
drag, startPoint x: 1098, startPoint y: 246, endPoint x: 840, endPoint y: 265, distance: 258.6
click at [861, 265] on html "Online web based iOS Simulators and Android Emulators. Run iPhone, iPad, Mobile…" at bounding box center [1002, 295] width 283 height 595
drag, startPoint x: 975, startPoint y: 482, endPoint x: 1008, endPoint y: 99, distance: 384.3
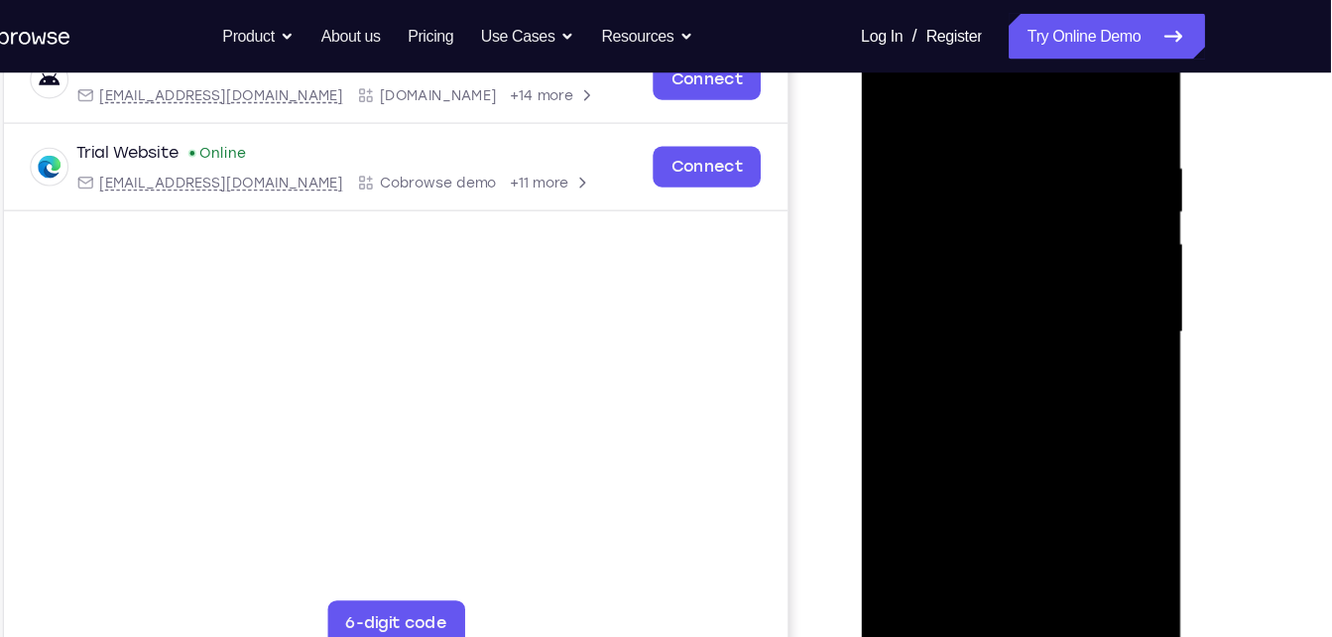
click at [1008, 99] on div at bounding box center [1001, 290] width 250 height 555
drag, startPoint x: 1020, startPoint y: 347, endPoint x: 1058, endPoint y: 36, distance: 313.8
click at [1058, 36] on div at bounding box center [1001, 290] width 250 height 555
drag, startPoint x: 1044, startPoint y: 300, endPoint x: 1076, endPoint y: 78, distance: 223.5
click at [1076, 78] on div at bounding box center [1001, 290] width 250 height 555
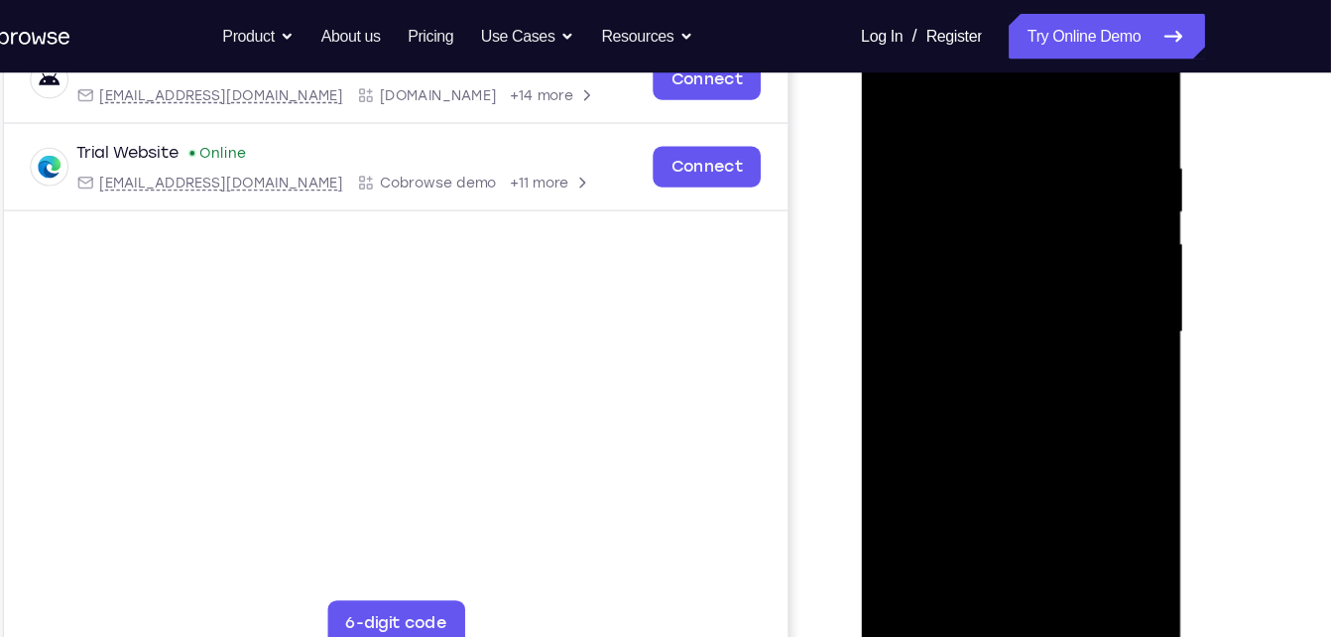
drag, startPoint x: 1045, startPoint y: 345, endPoint x: 1072, endPoint y: 89, distance: 257.3
click at [1072, 89] on div at bounding box center [1001, 290] width 250 height 555
drag, startPoint x: 1032, startPoint y: 414, endPoint x: 1073, endPoint y: 211, distance: 206.6
click at [1073, 211] on div at bounding box center [1001, 290] width 250 height 555
drag, startPoint x: 1053, startPoint y: 390, endPoint x: 1066, endPoint y: 188, distance: 201.8
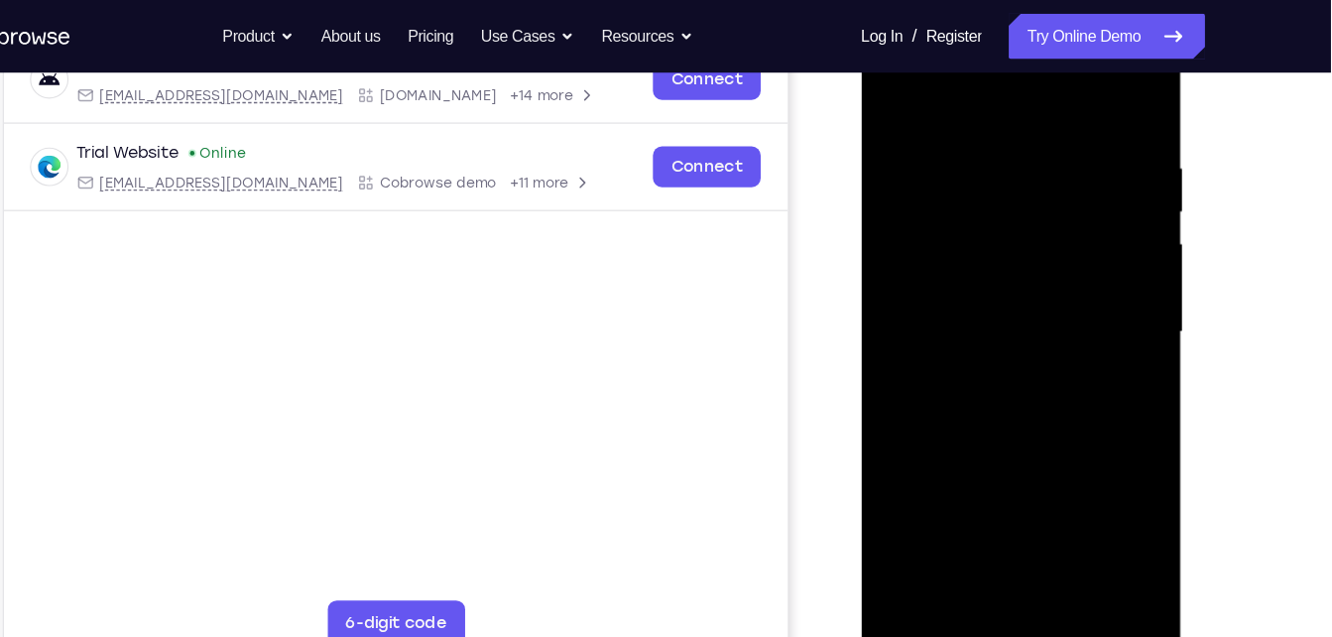
click at [1066, 188] on div at bounding box center [1001, 290] width 250 height 555
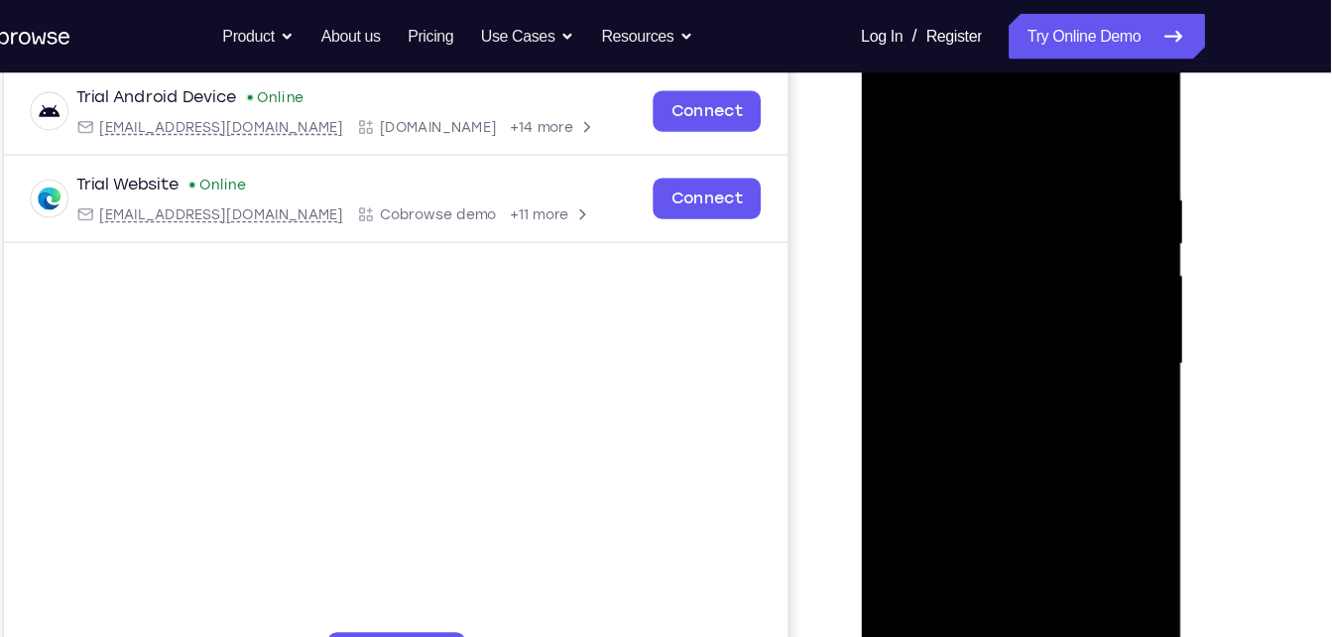
scroll to position [287, 0]
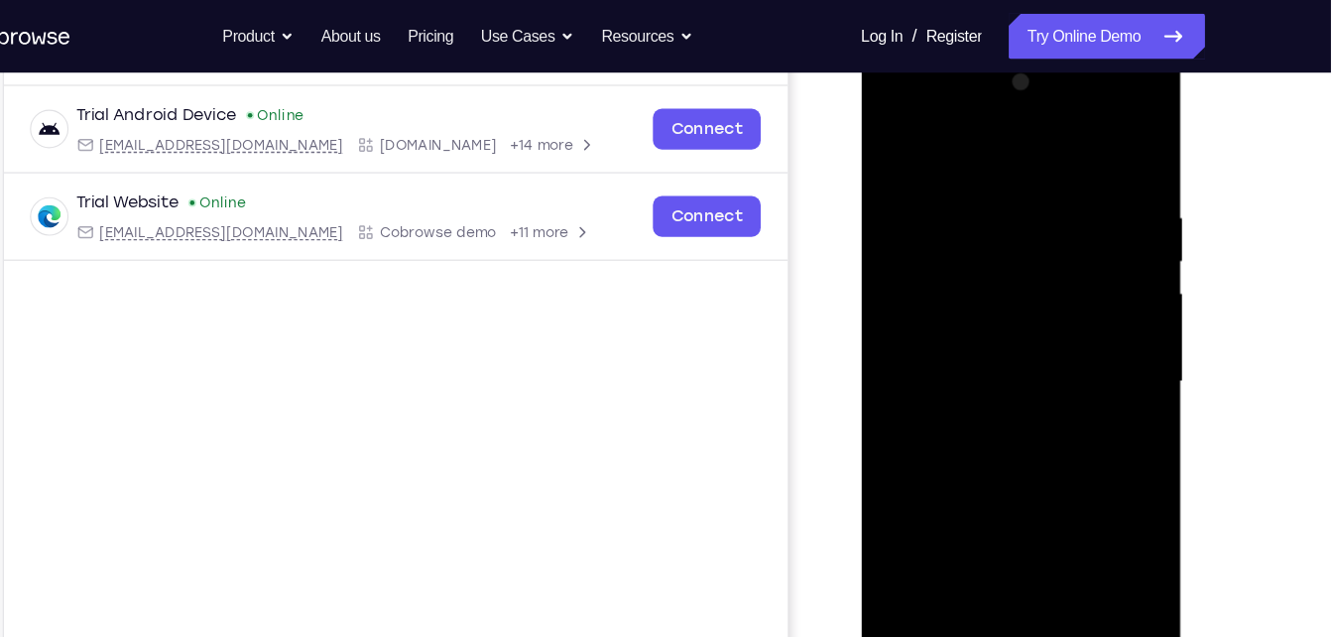
drag, startPoint x: 1066, startPoint y: 238, endPoint x: 1245, endPoint y: 606, distance: 409.0
click at [1144, 606] on html "Online web based iOS Simulators and Android Emulators. Run iPhone, iPad, Mobile…" at bounding box center [1002, 345] width 283 height 595
click at [893, 111] on div at bounding box center [1001, 339] width 250 height 555
click at [900, 276] on div at bounding box center [1001, 339] width 250 height 555
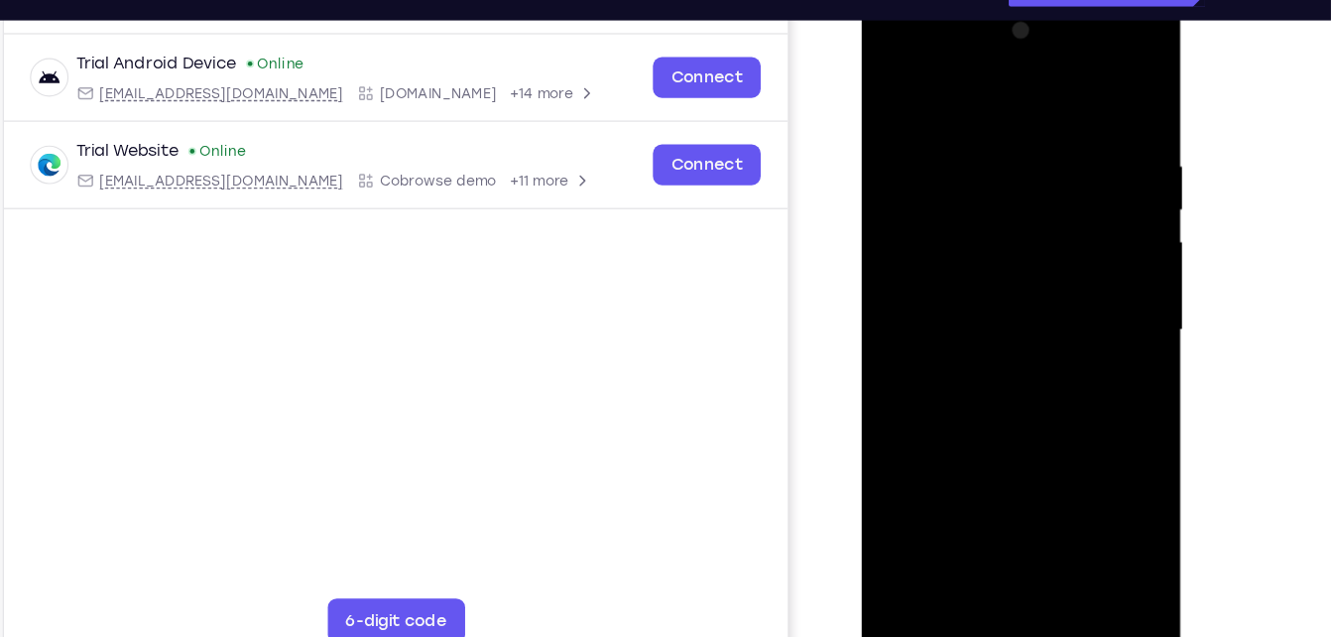
click at [1047, 516] on div at bounding box center [1001, 288] width 250 height 555
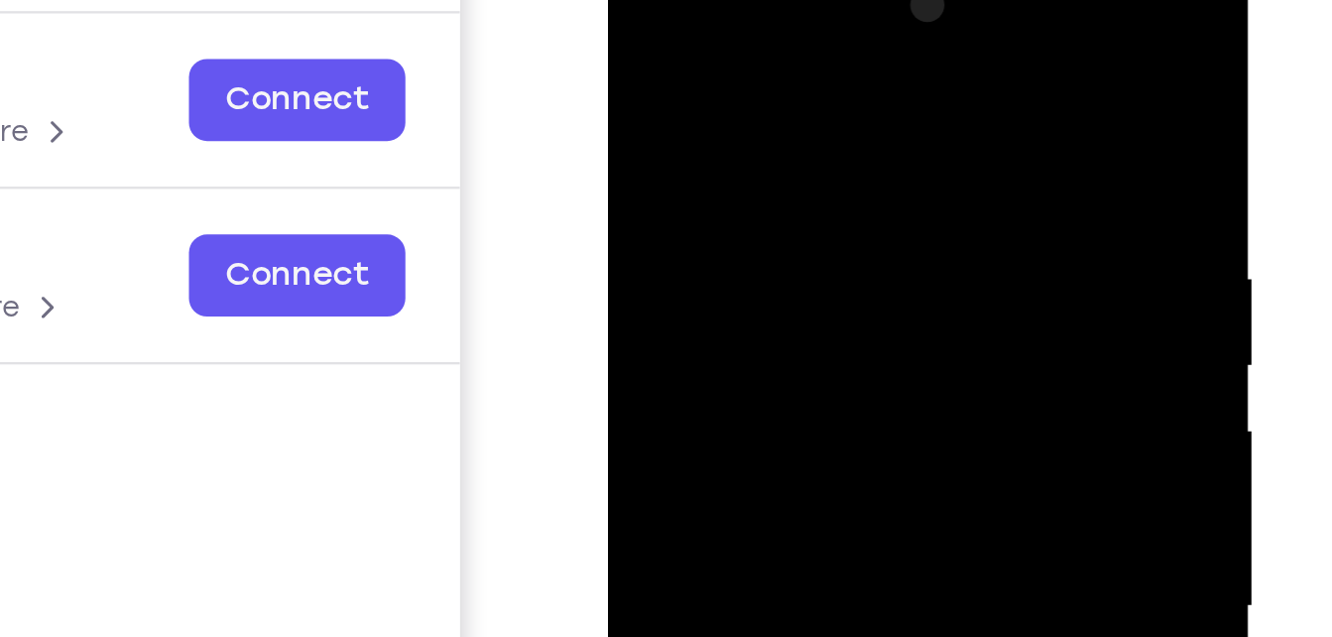
click at [856, 114] on div at bounding box center [748, 228] width 250 height 555
click at [859, 114] on div at bounding box center [748, 228] width 250 height 555
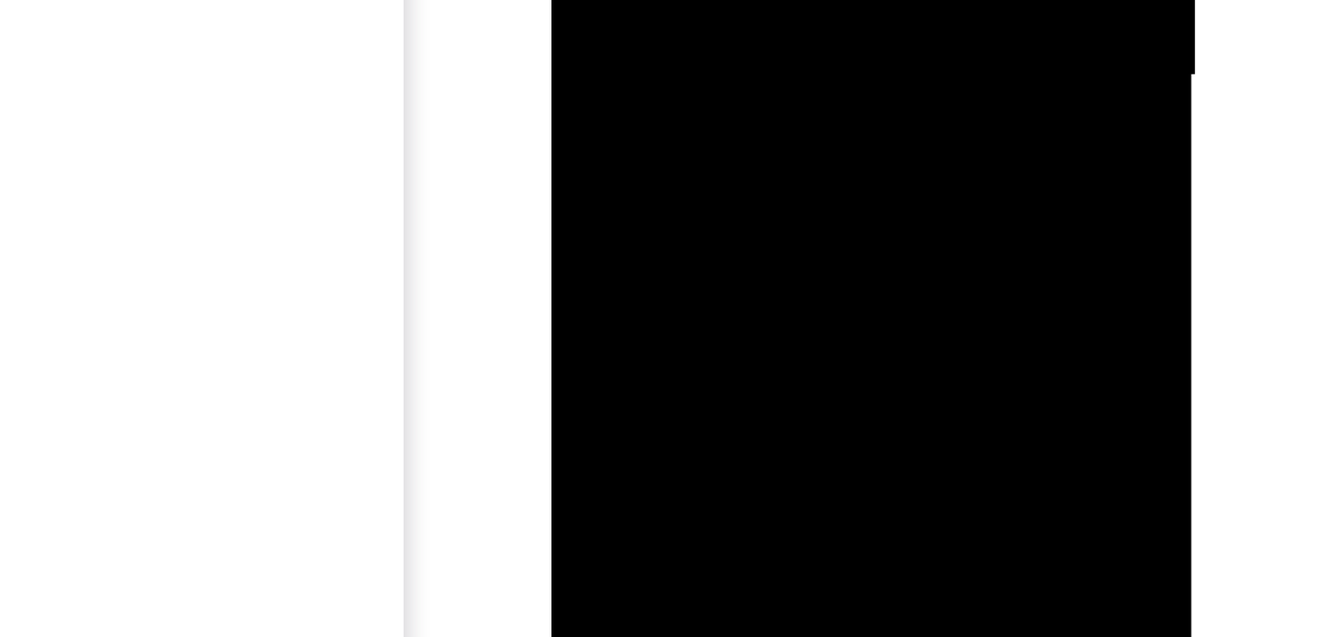
scroll to position [286, 0]
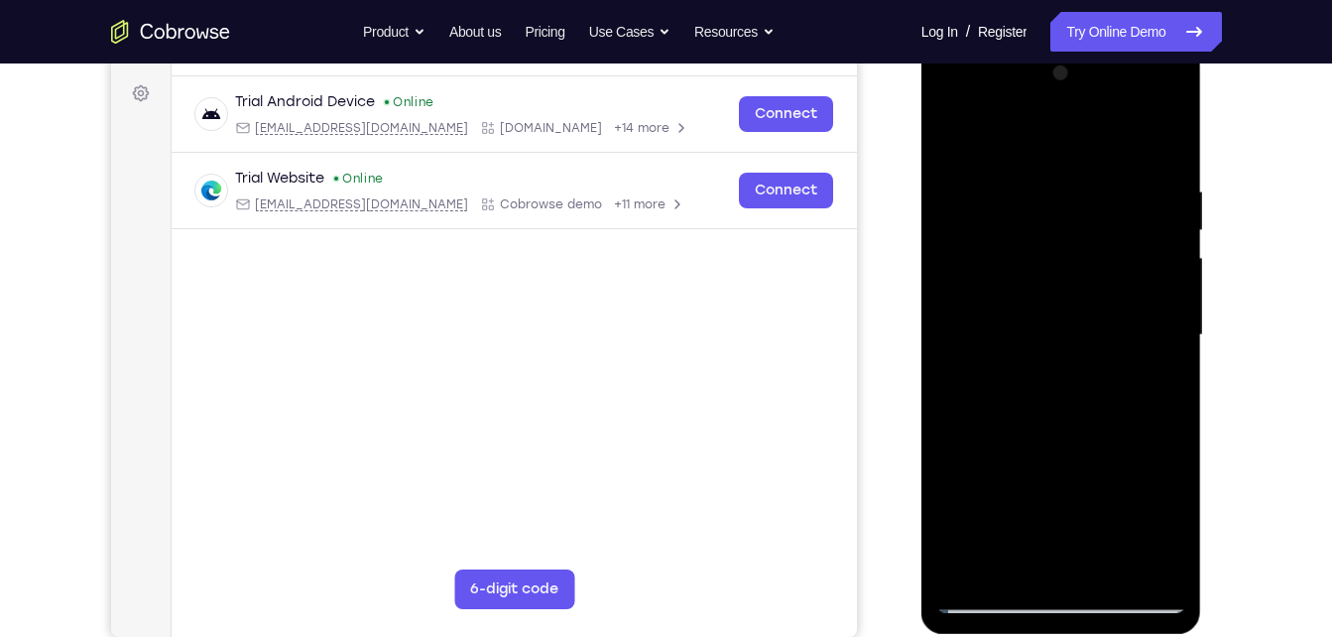
drag, startPoint x: 959, startPoint y: 194, endPoint x: 1004, endPoint y: 366, distance: 177.3
click at [1004, 366] on div at bounding box center [1061, 335] width 250 height 555
click at [1018, 398] on div at bounding box center [1061, 335] width 250 height 555
click at [953, 146] on div at bounding box center [1061, 335] width 250 height 555
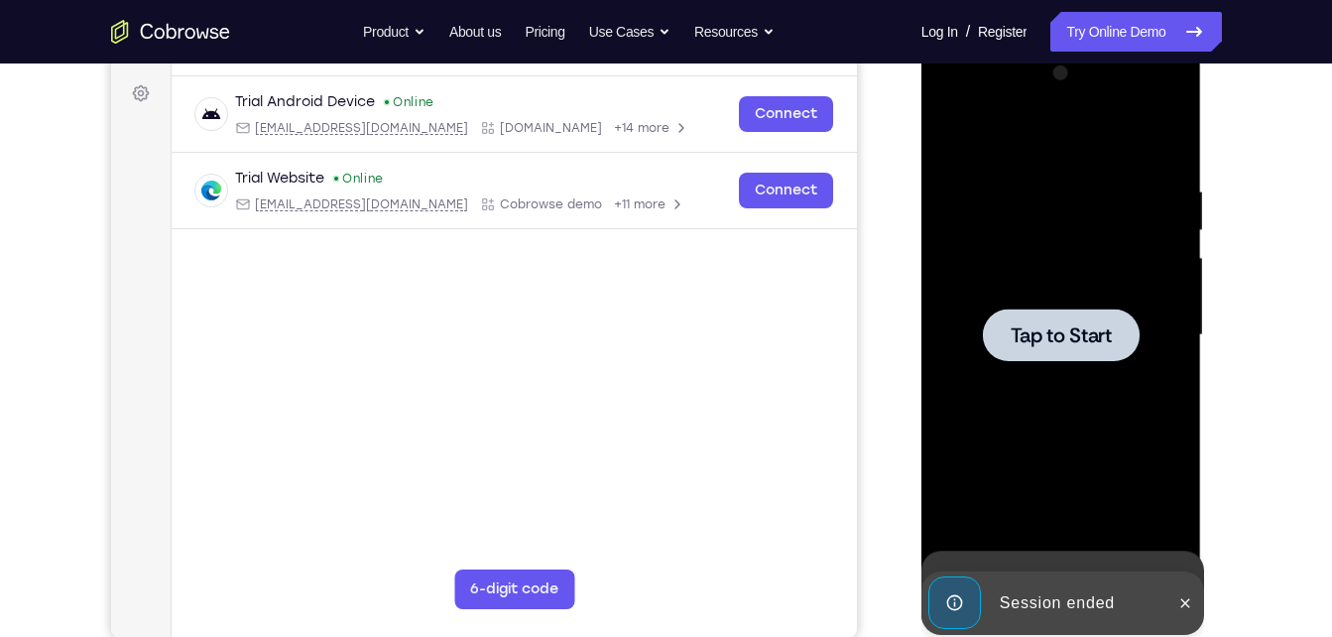
drag, startPoint x: 1176, startPoint y: 172, endPoint x: 954, endPoint y: 176, distance: 222.2
click at [954, 43] on div "Tap to Start" at bounding box center [1061, 43] width 281 height 0
click at [1025, 298] on div at bounding box center [1061, 335] width 250 height 555
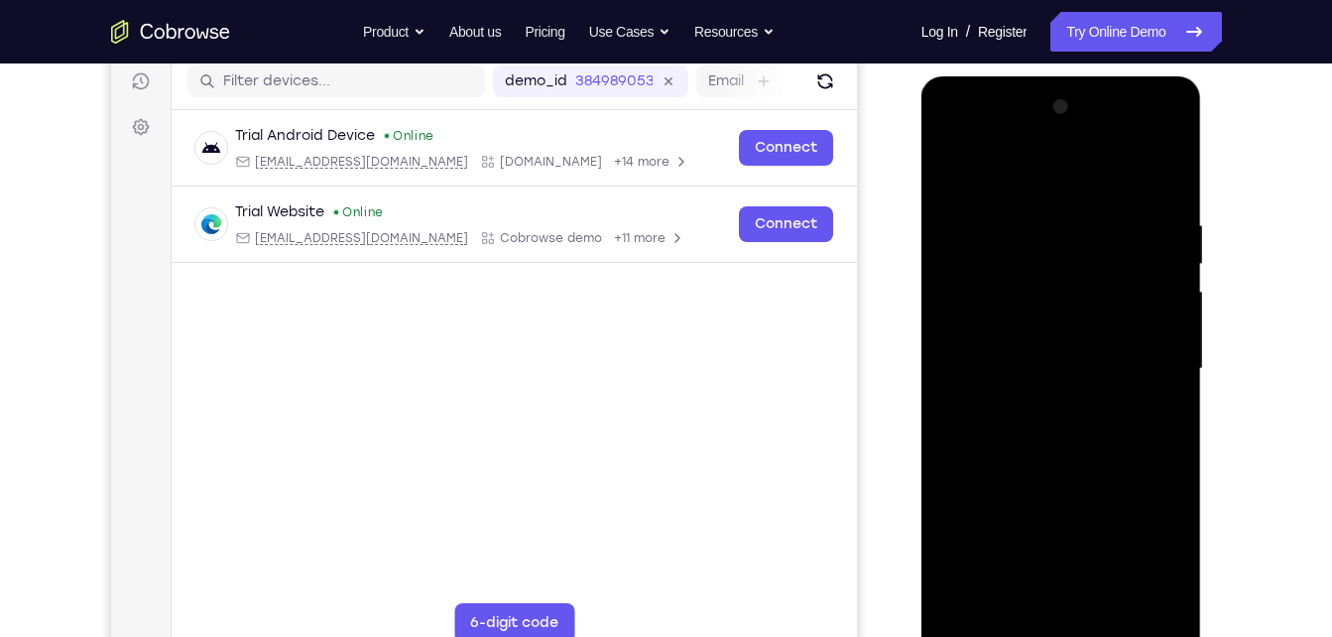
scroll to position [306, 0]
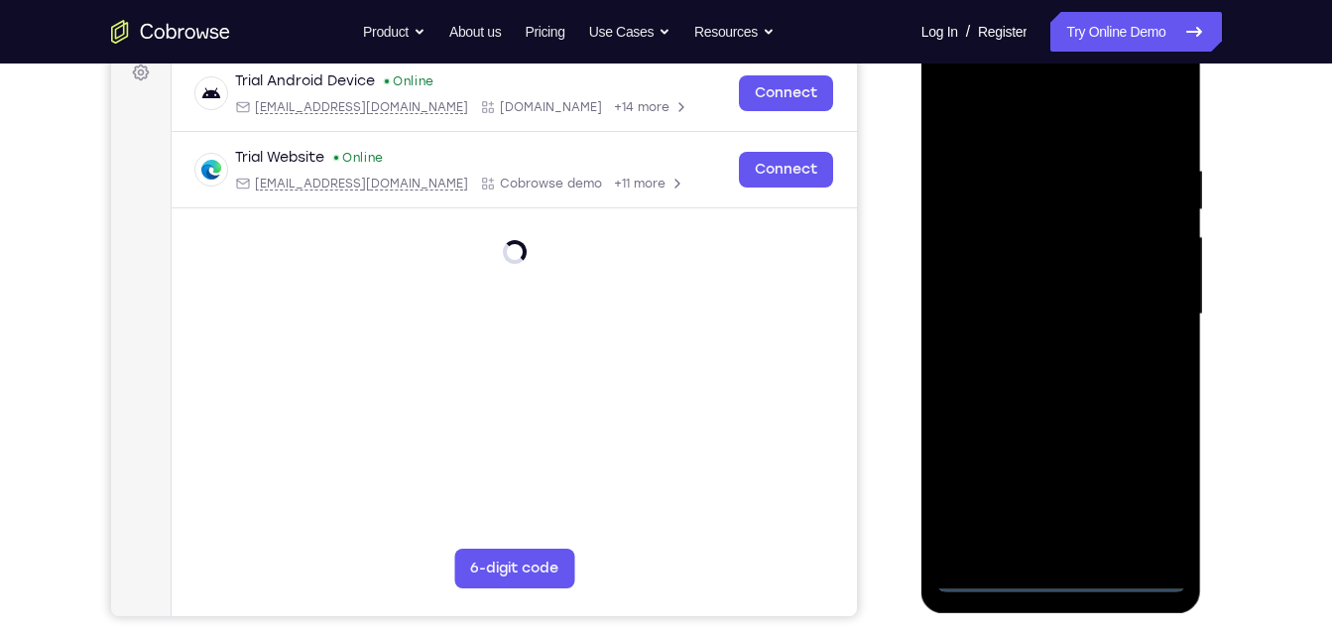
click at [1068, 574] on div at bounding box center [1061, 314] width 250 height 555
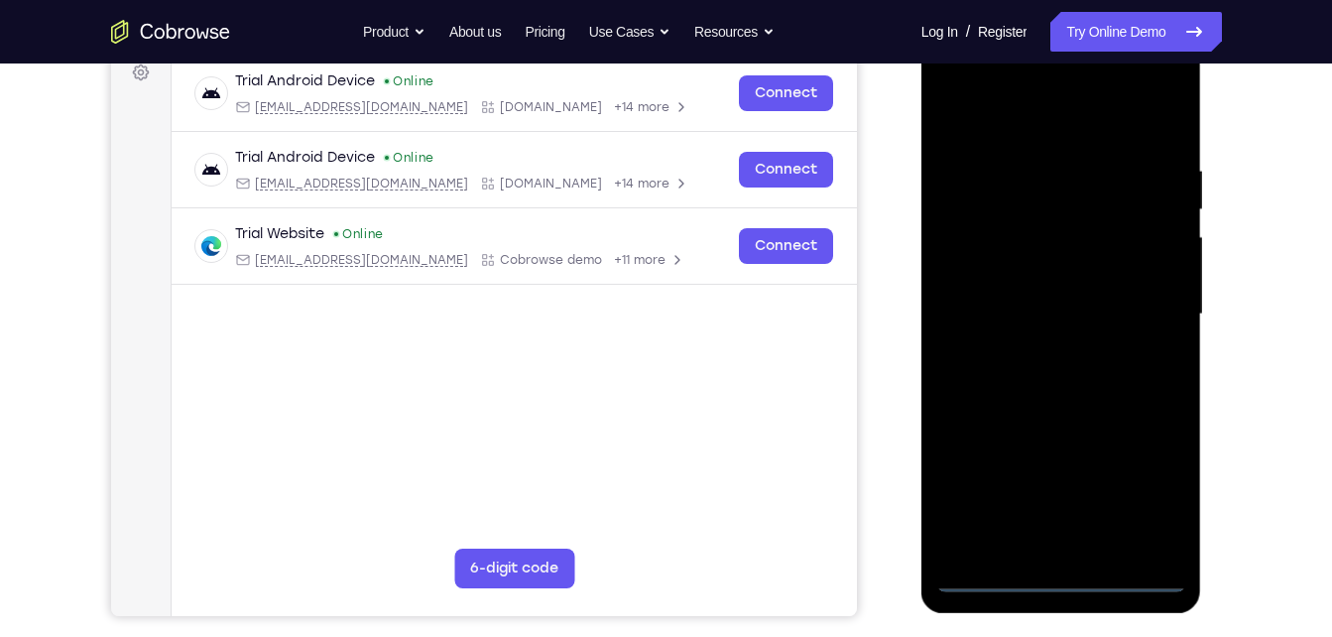
click at [1148, 493] on div at bounding box center [1061, 314] width 250 height 555
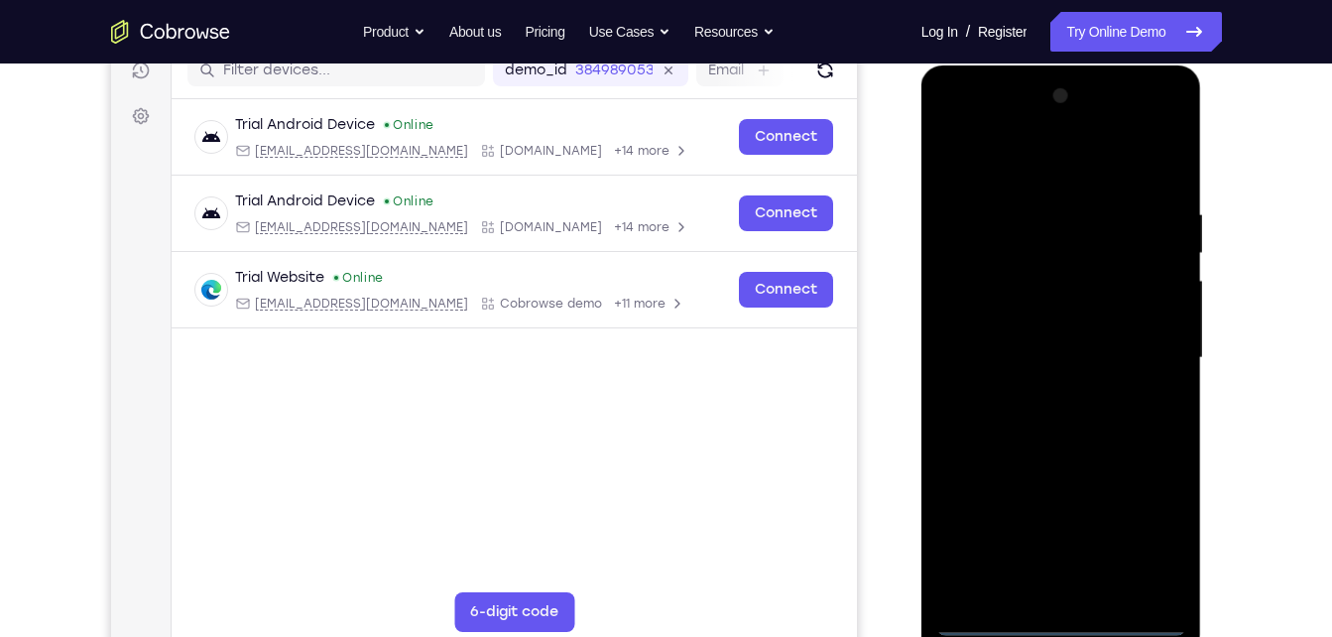
scroll to position [261, 0]
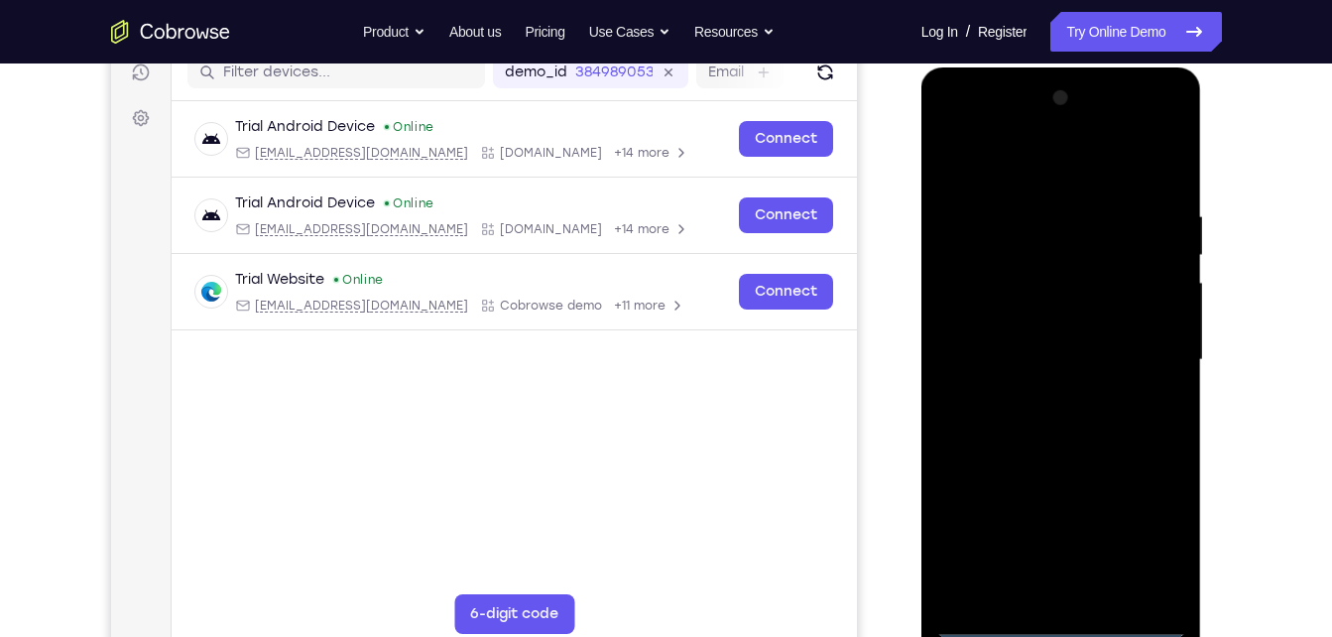
click at [993, 182] on div at bounding box center [1061, 359] width 250 height 555
click at [1145, 353] on div at bounding box center [1061, 359] width 250 height 555
click at [1029, 388] on div at bounding box center [1061, 359] width 250 height 555
click at [1039, 343] on div at bounding box center [1061, 359] width 250 height 555
click at [1035, 352] on div at bounding box center [1061, 359] width 250 height 555
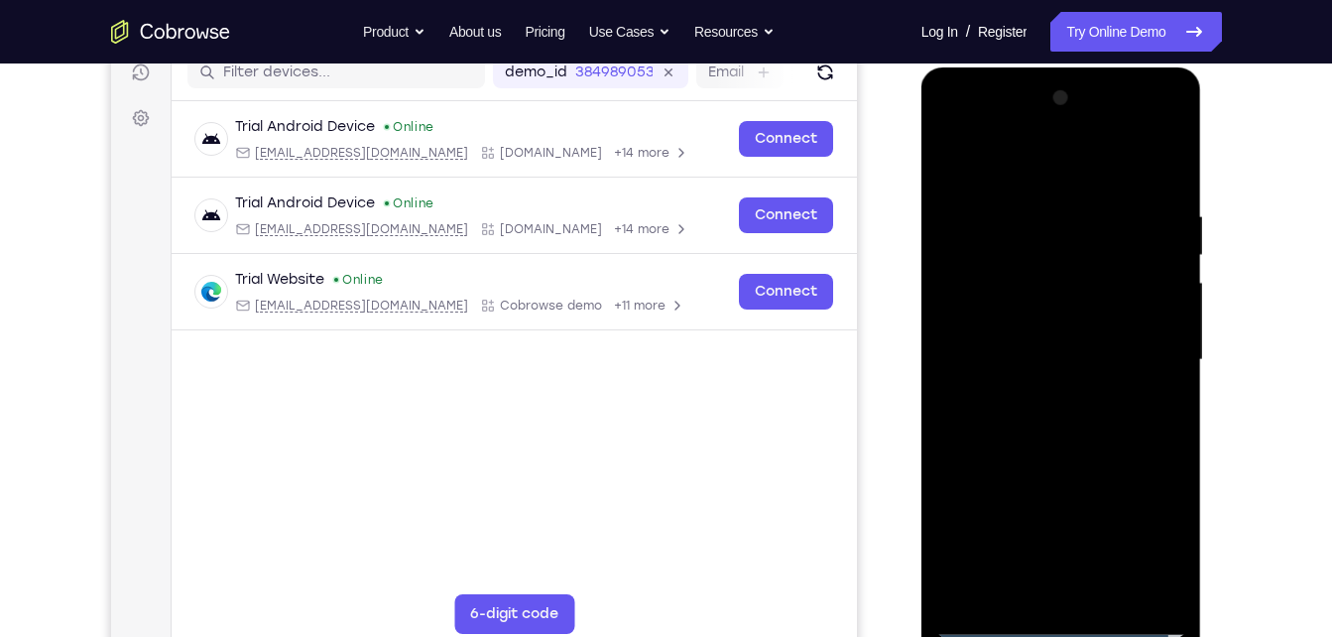
click at [1026, 414] on div at bounding box center [1061, 359] width 250 height 555
click at [1023, 423] on div at bounding box center [1061, 359] width 250 height 555
click at [1164, 192] on div at bounding box center [1061, 359] width 250 height 555
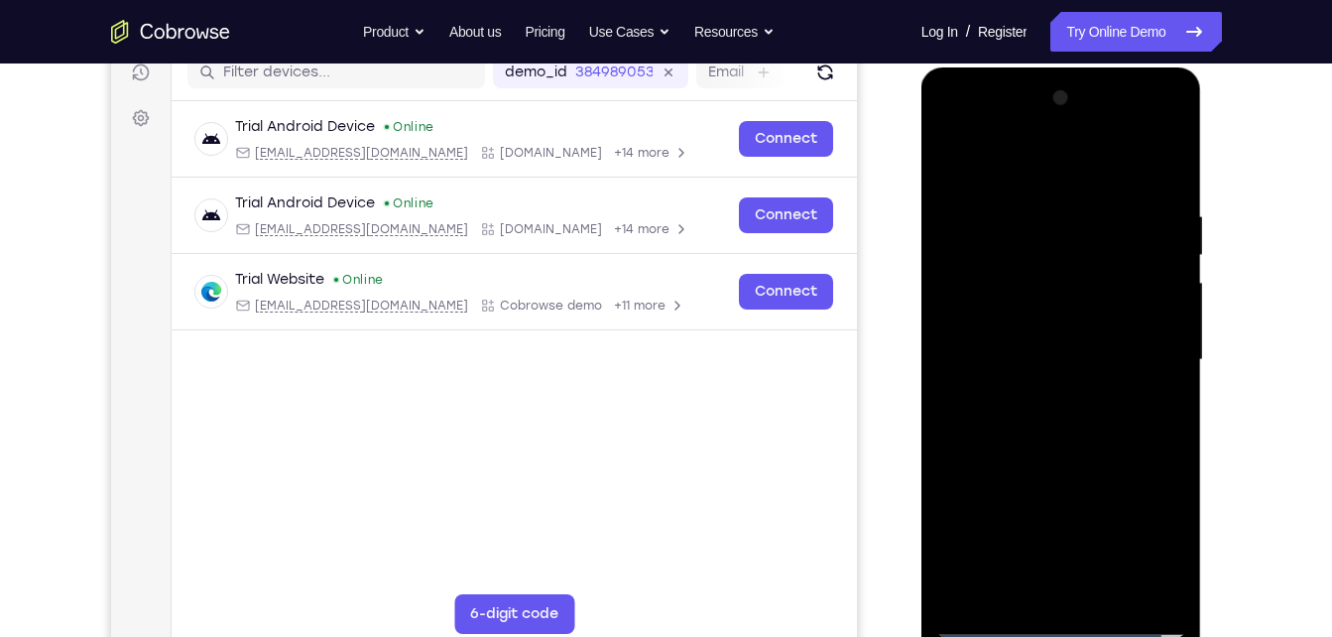
click at [1088, 434] on div at bounding box center [1061, 359] width 250 height 555
click at [1089, 41] on link "Try Online Demo" at bounding box center [1135, 32] width 171 height 40
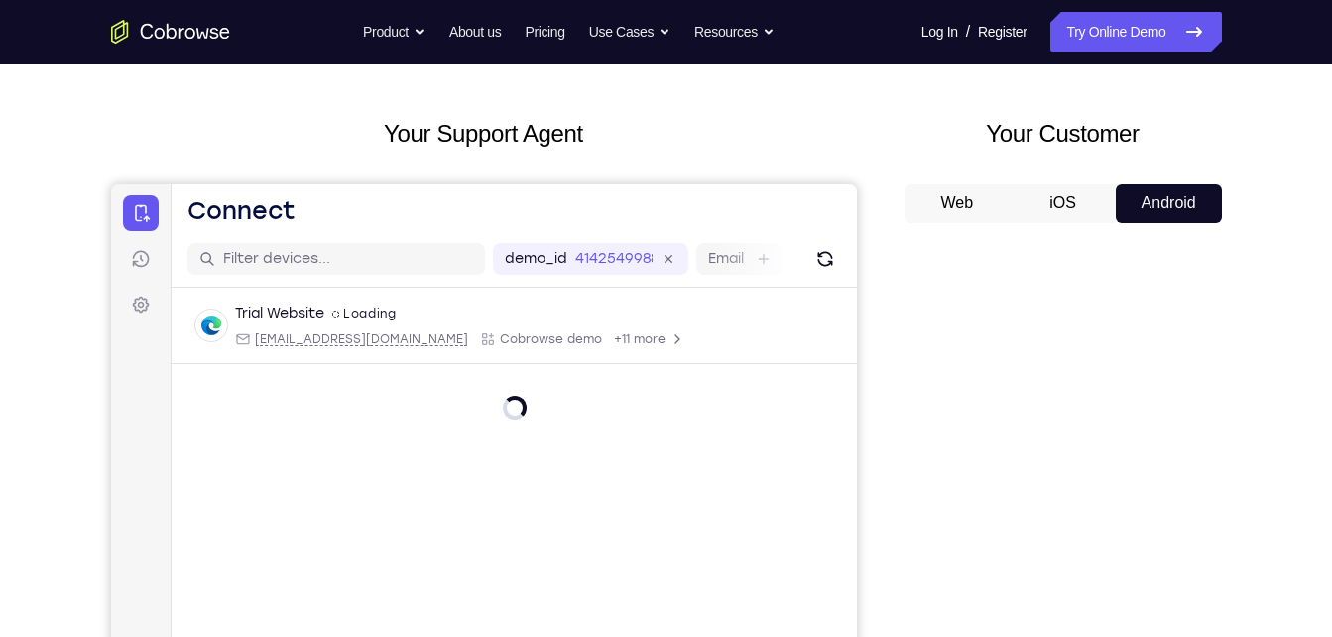
scroll to position [81, 0]
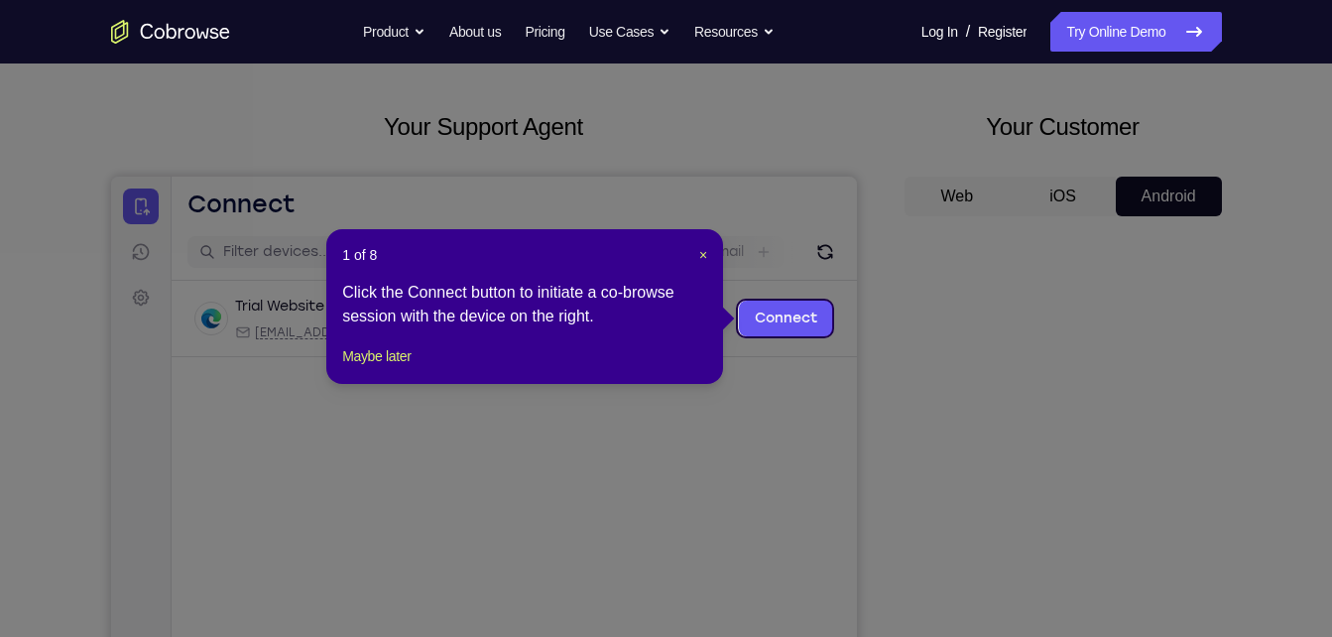
click at [709, 254] on div "1 of 8 × Click the Connect button to initiate a co-browse session with the devi…" at bounding box center [524, 306] width 397 height 155
click at [707, 254] on span "×" at bounding box center [703, 255] width 8 height 16
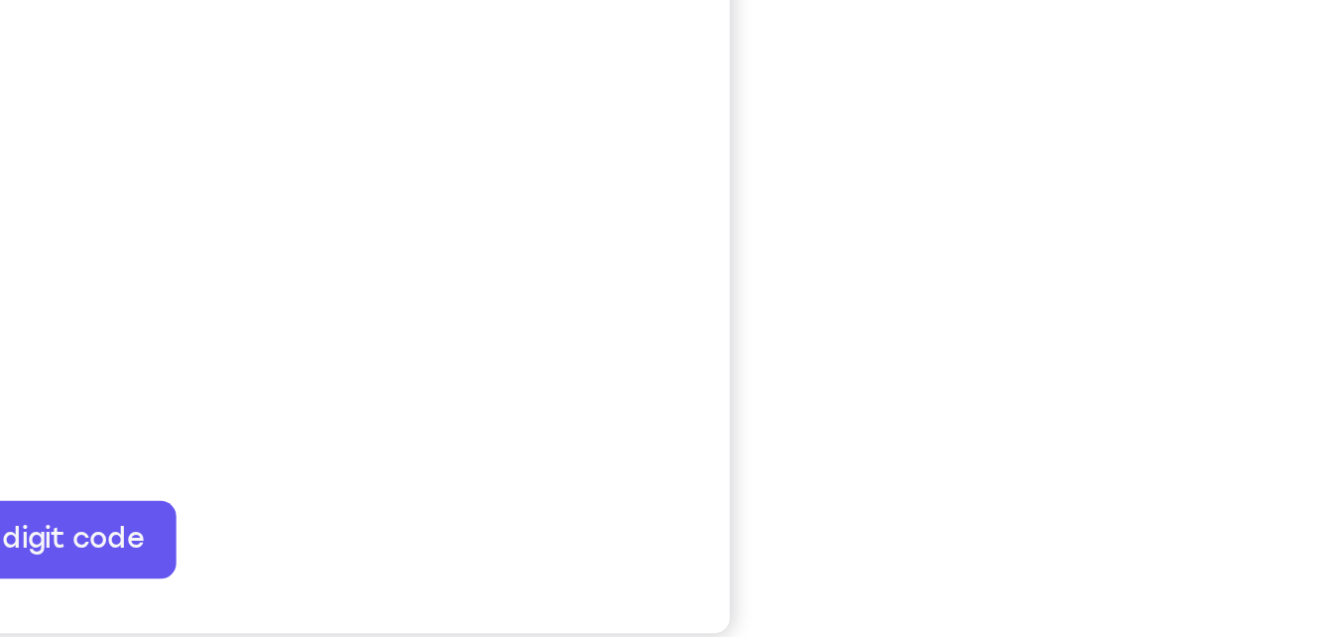
scroll to position [285, 0]
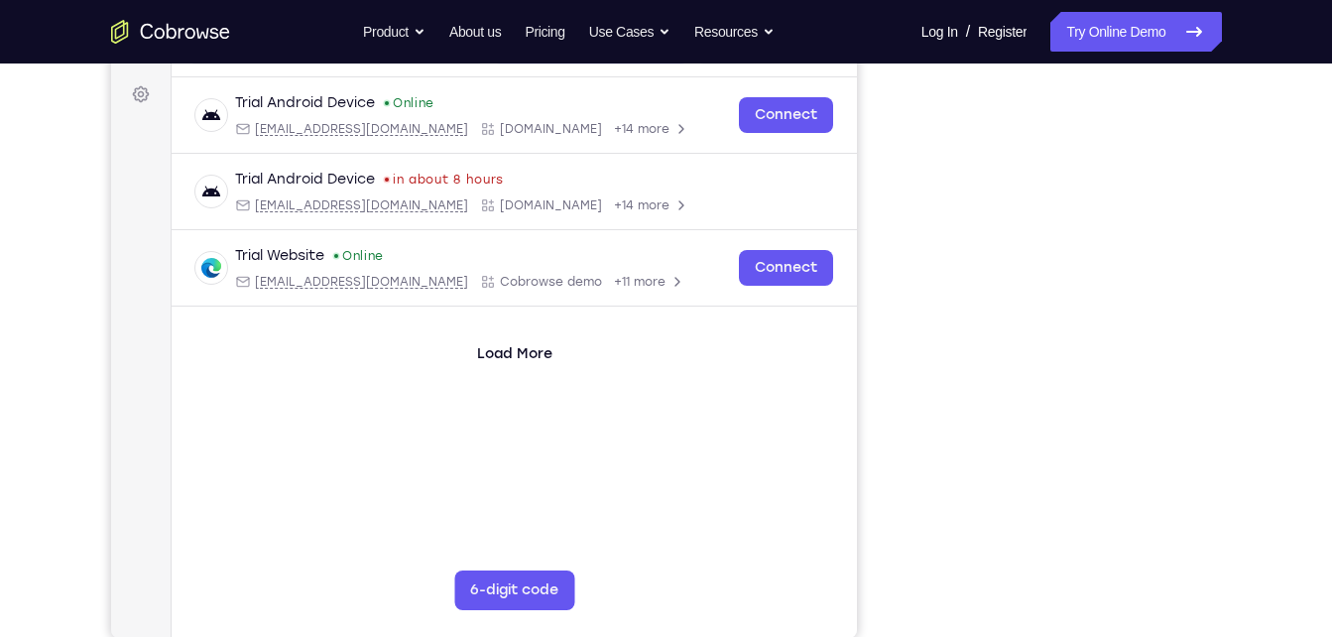
click at [885, 178] on div "Your Support Agent Your Customer Web iOS Android" at bounding box center [666, 272] width 1111 height 733
